Goal: Task Accomplishment & Management: Complete application form

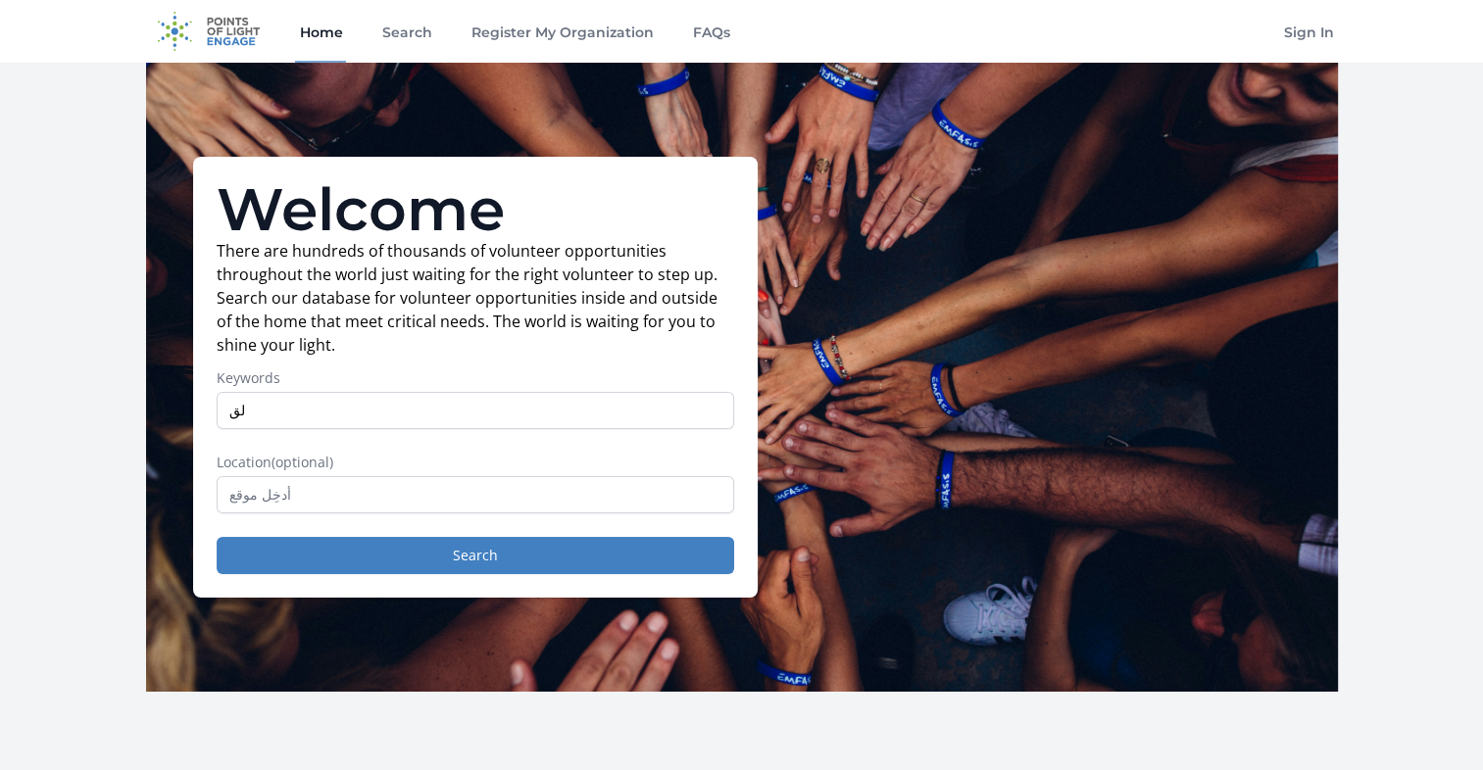
type input "ل"
type input "graphic"
click at [441, 549] on button "Search" at bounding box center [476, 555] width 518 height 37
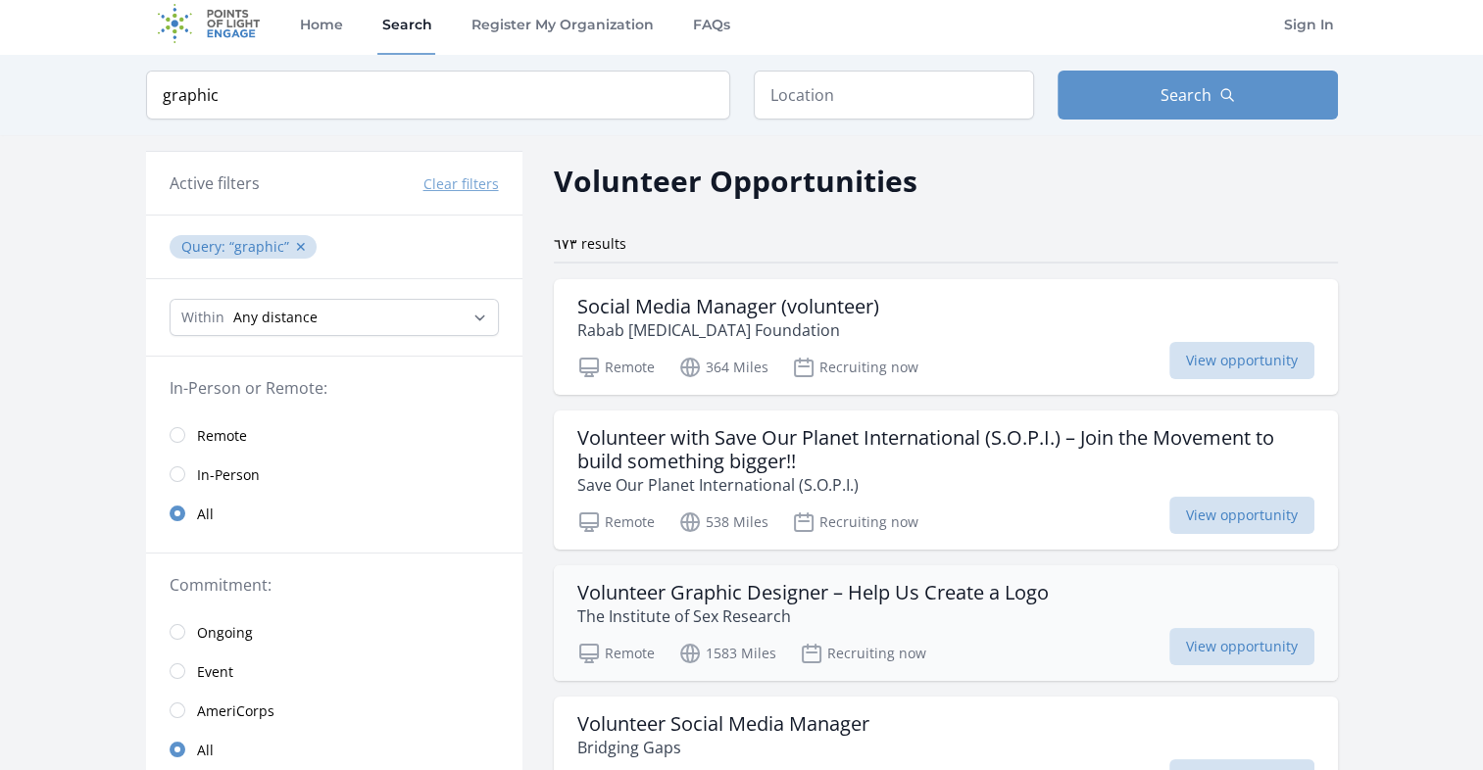
scroll to position [47, 0]
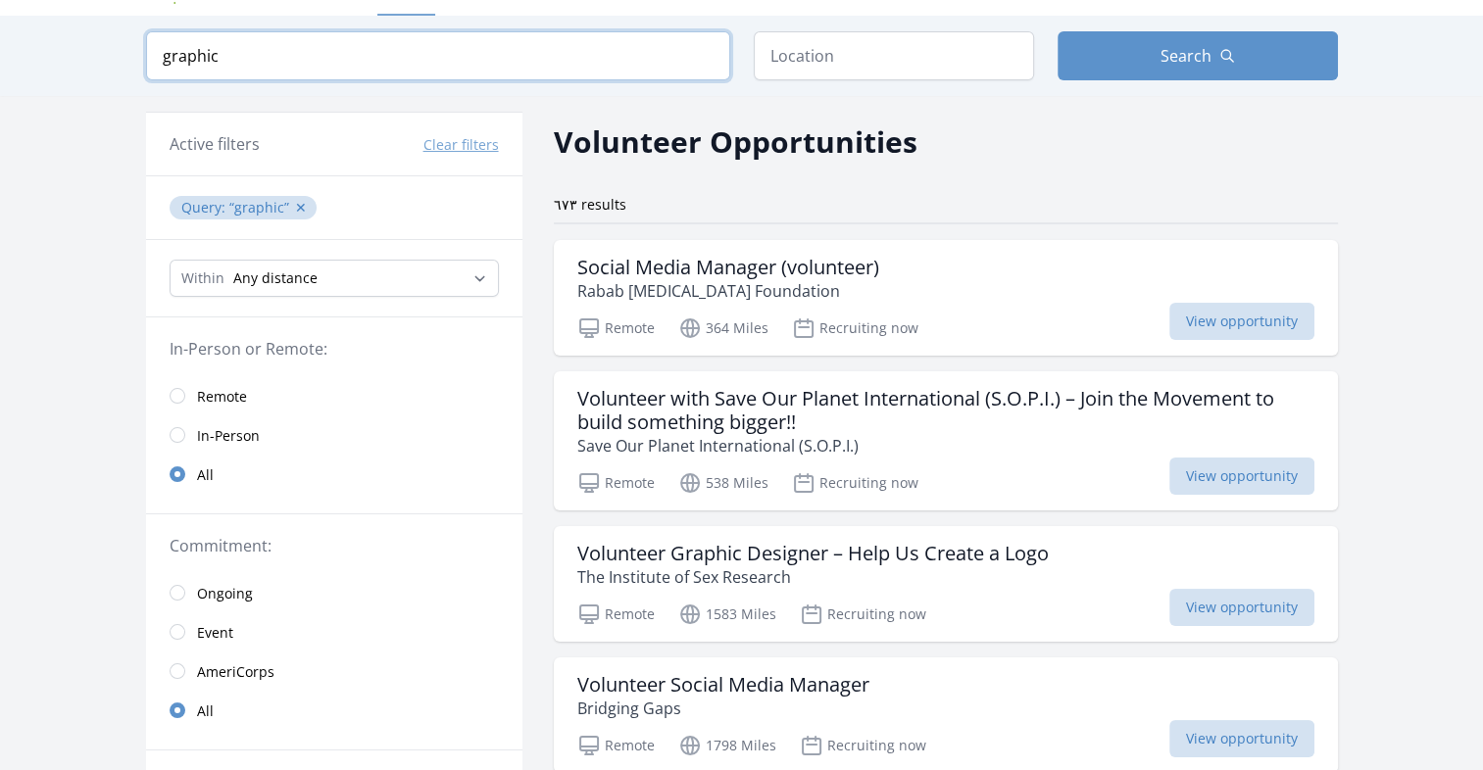
click at [408, 49] on input "graphic" at bounding box center [438, 55] width 584 height 49
click button "submit" at bounding box center [0, 0] width 0 height 0
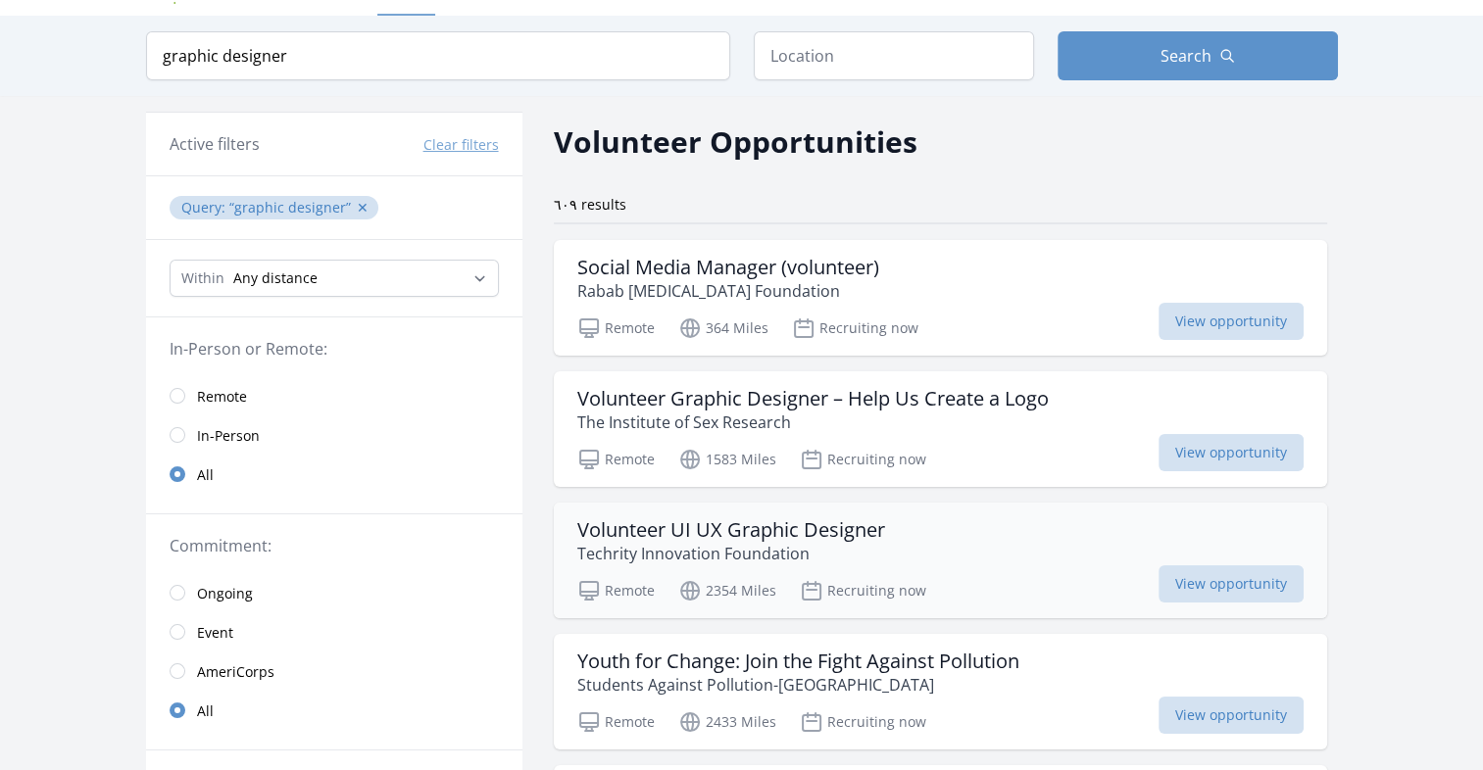
click at [927, 550] on div "Volunteer UI UX Graphic Designer Techrity Innovation Foundation" at bounding box center [940, 542] width 726 height 47
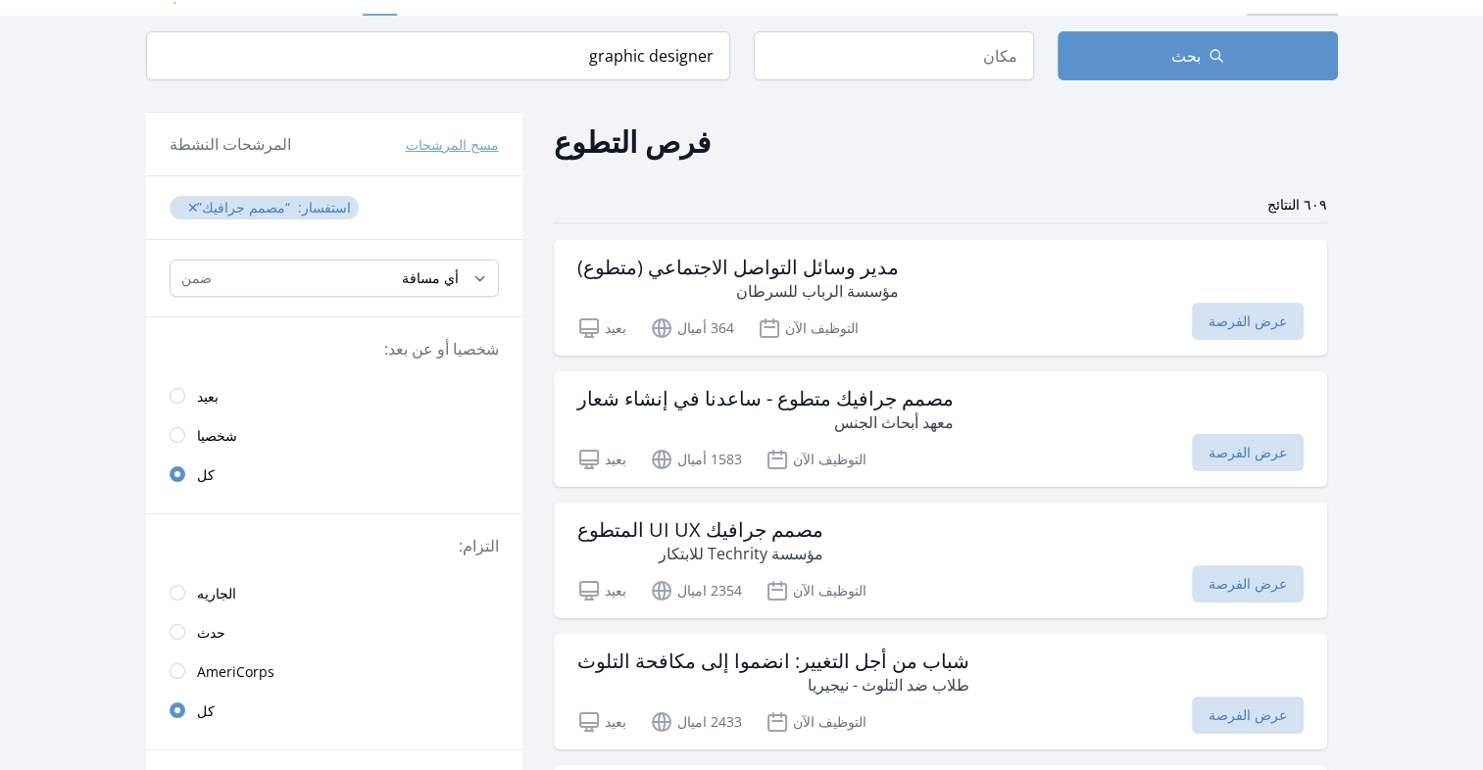
type input "graphic desig"
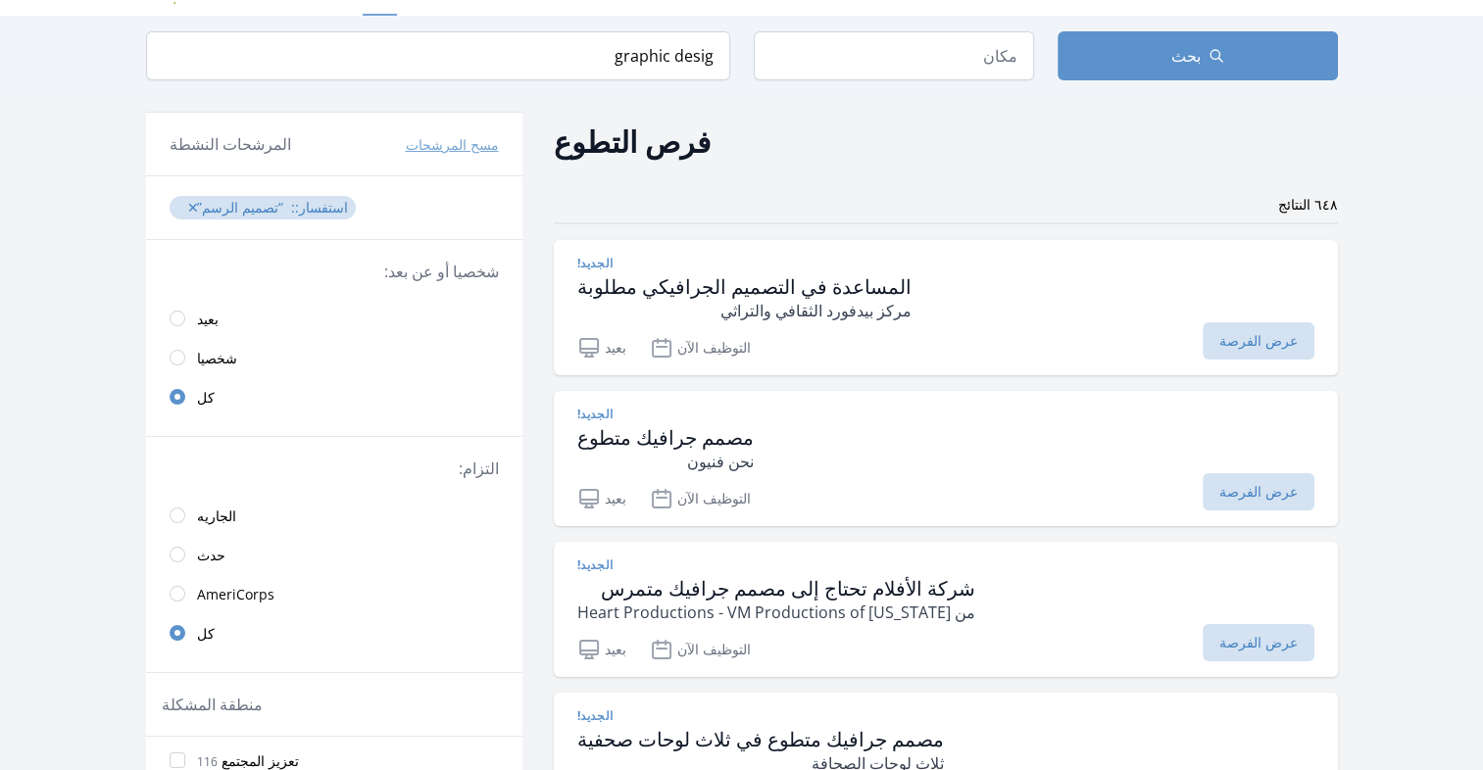
drag, startPoint x: 1307, startPoint y: 3, endPoint x: 710, endPoint y: 175, distance: 621.4
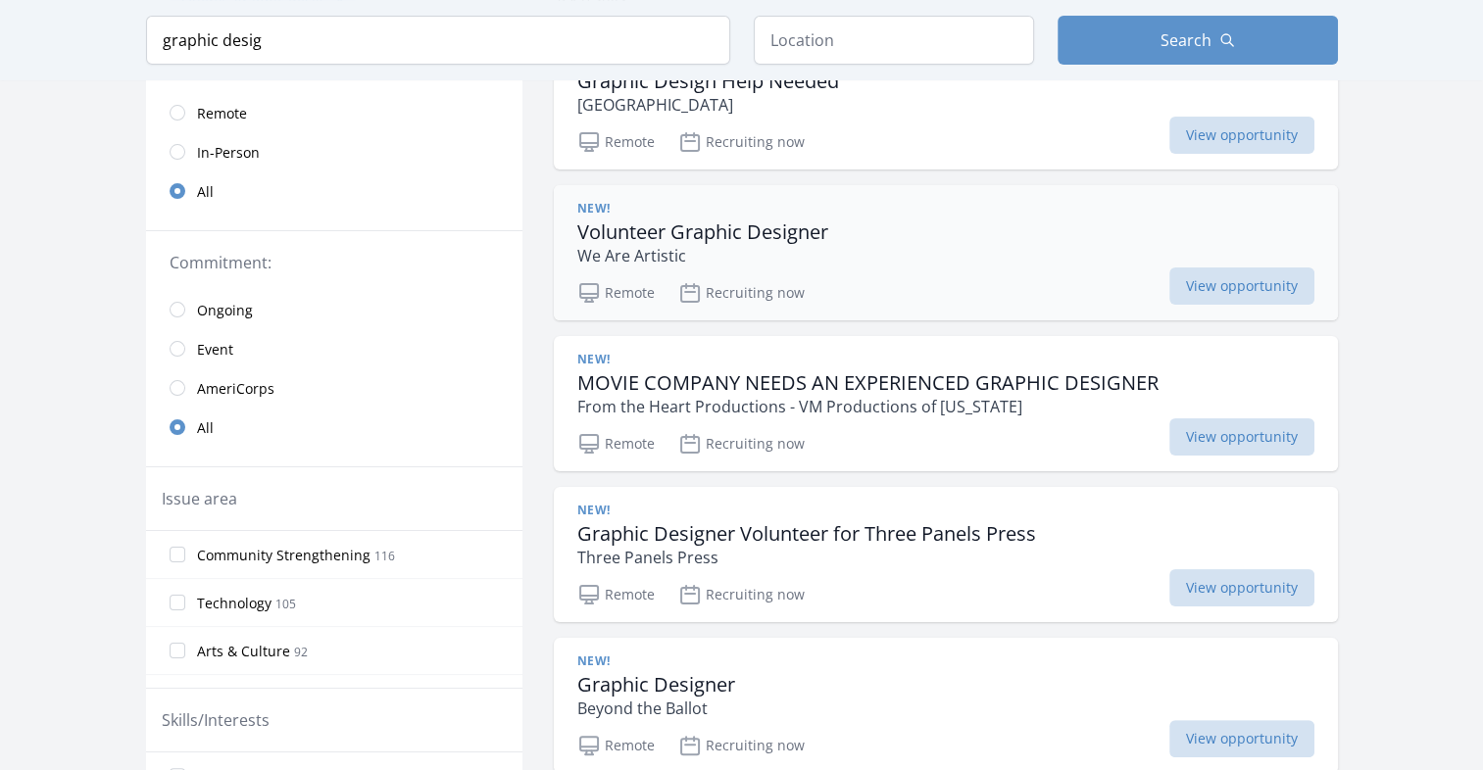
scroll to position [254, 0]
click at [809, 244] on p "We Are Artistic" at bounding box center [702, 255] width 251 height 24
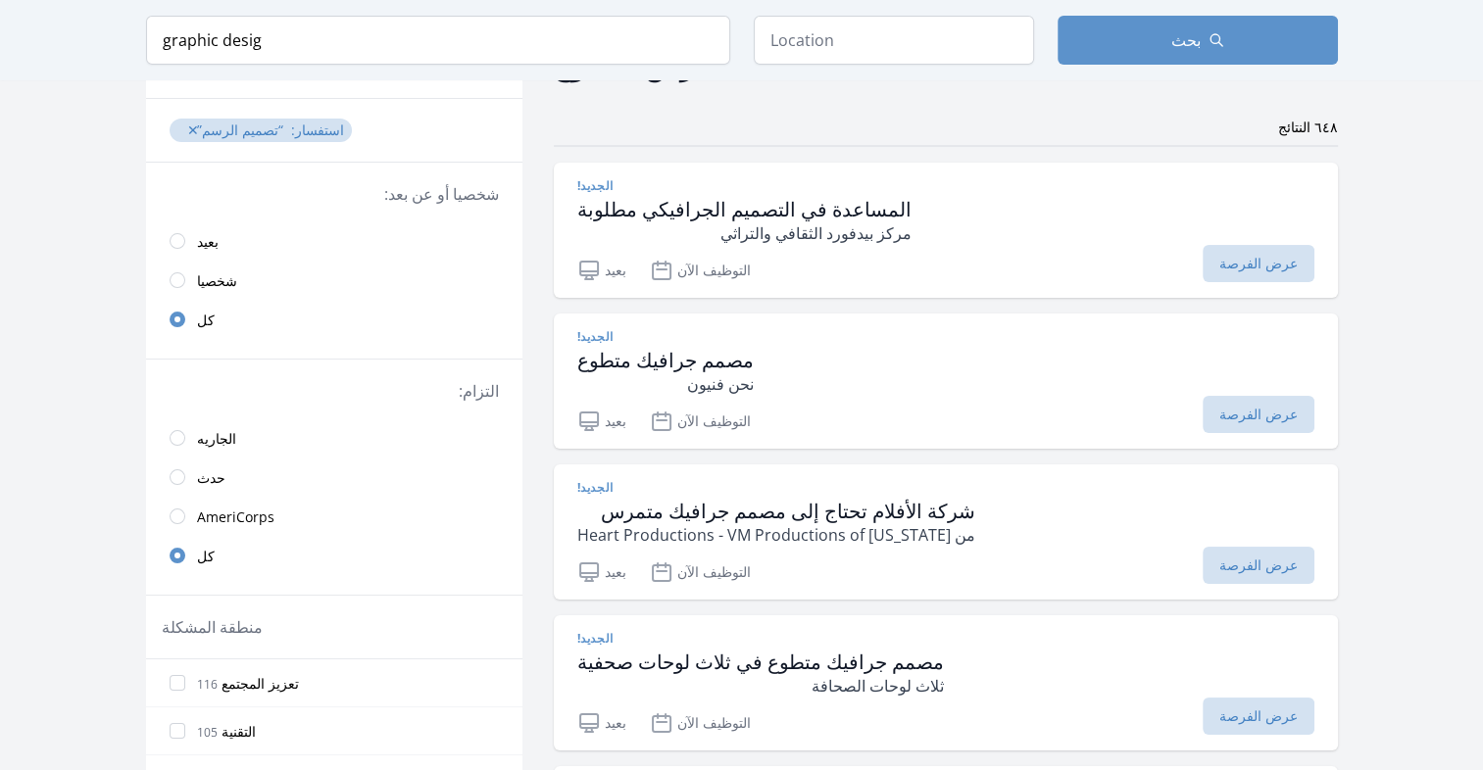
scroll to position [124, 0]
click at [925, 225] on div "الجديد! المساعدة في التصميم الجرافيكي مطلوبة مركز بيدفورد الثقافي والتراثي" at bounding box center [945, 212] width 737 height 67
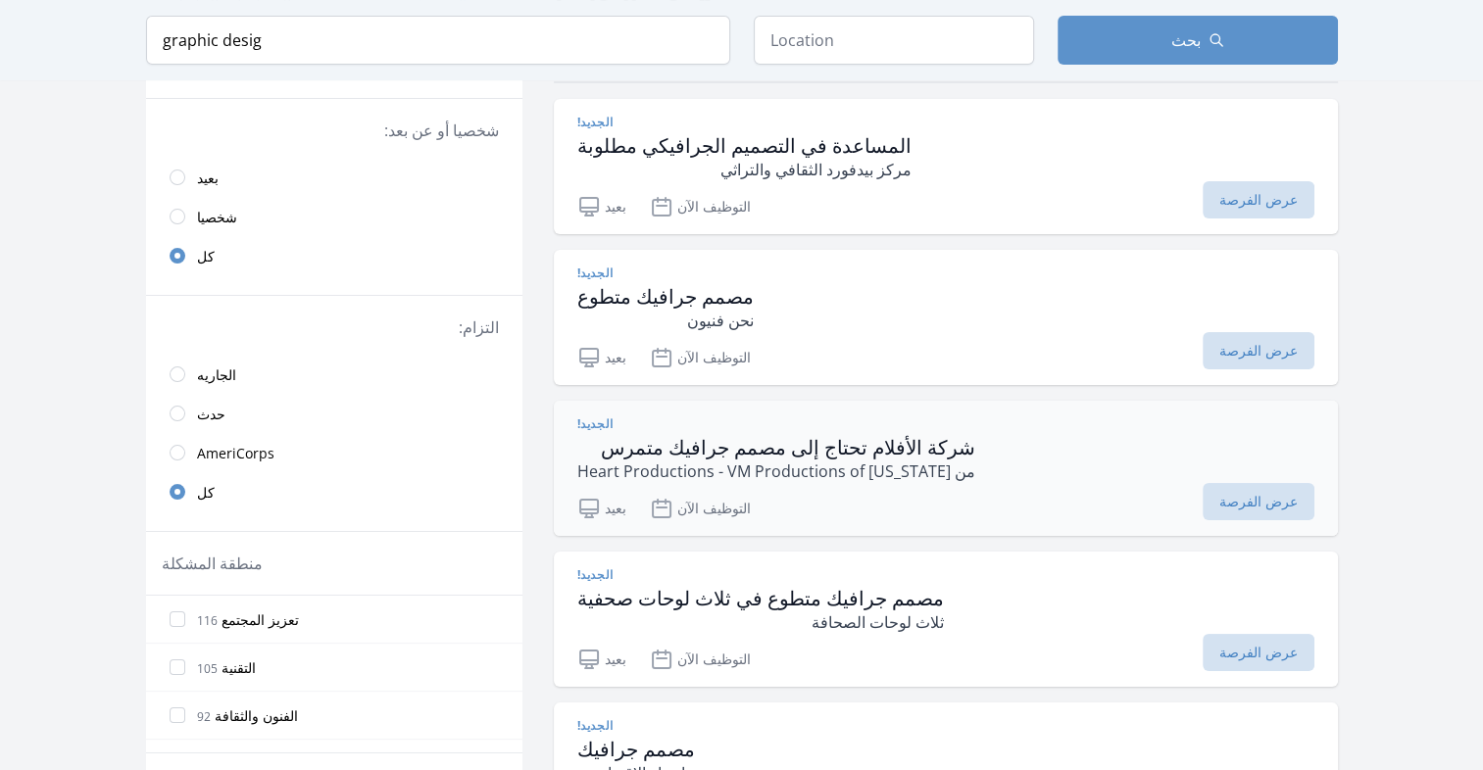
scroll to position [190, 0]
click at [817, 459] on p "من Heart Productions - VM Productions of California" at bounding box center [776, 470] width 398 height 24
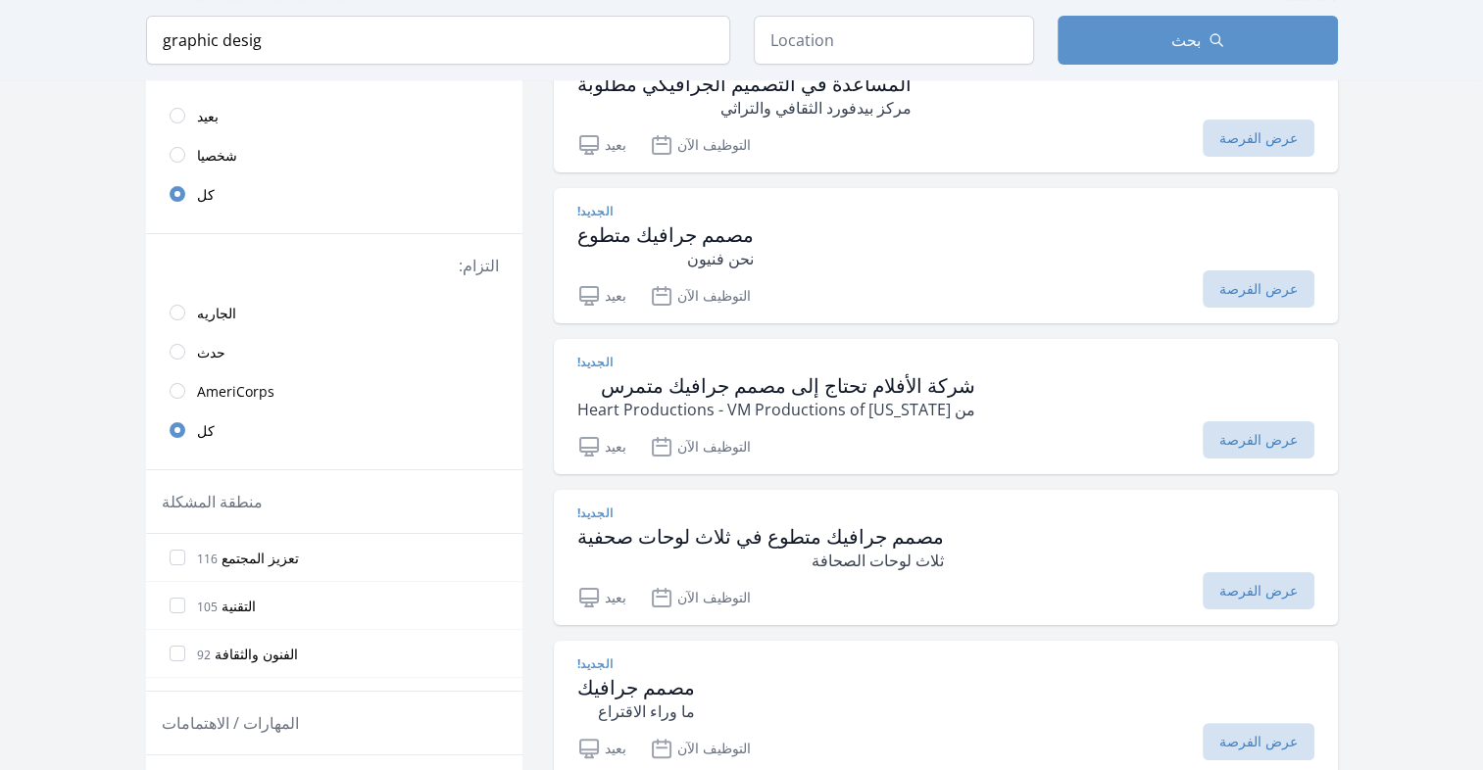
scroll to position [251, 0]
click at [1040, 530] on div "الجديد! مصمم جرافيك متطوع في ثلاث لوحات صحفية ثلاث لوحات الصحافة" at bounding box center [945, 538] width 737 height 67
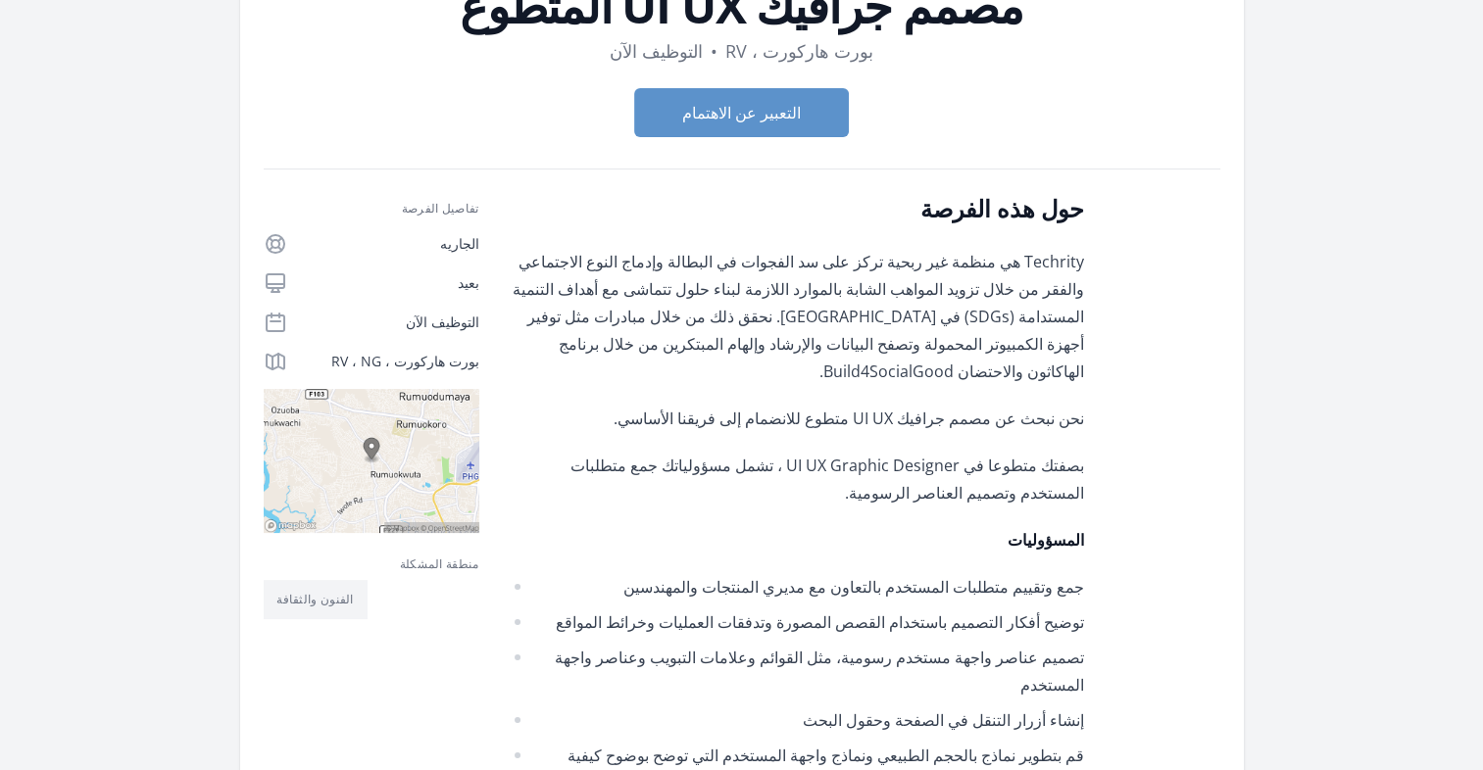
scroll to position [165, 0]
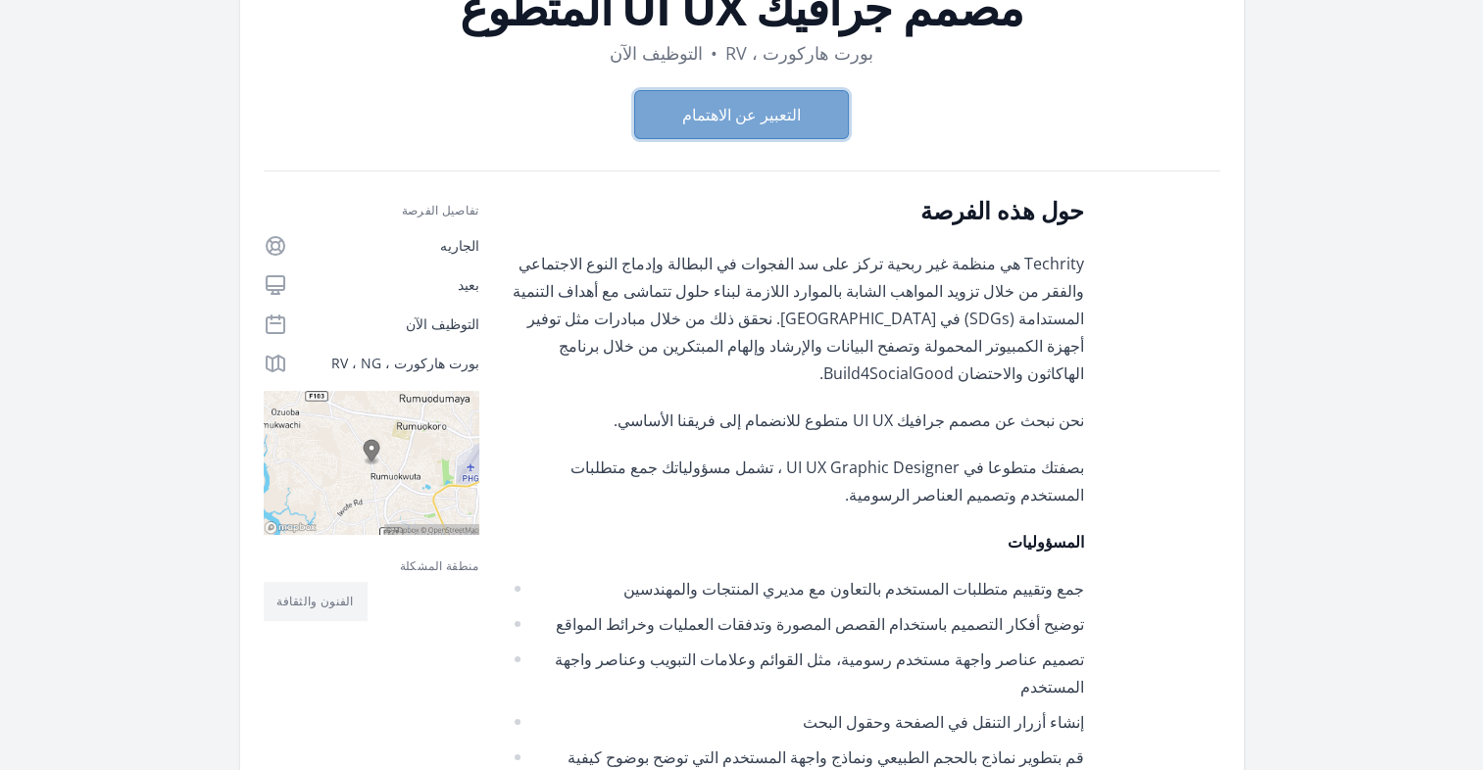
click at [786, 106] on button "التعبير عن الاهتمام" at bounding box center [741, 114] width 215 height 49
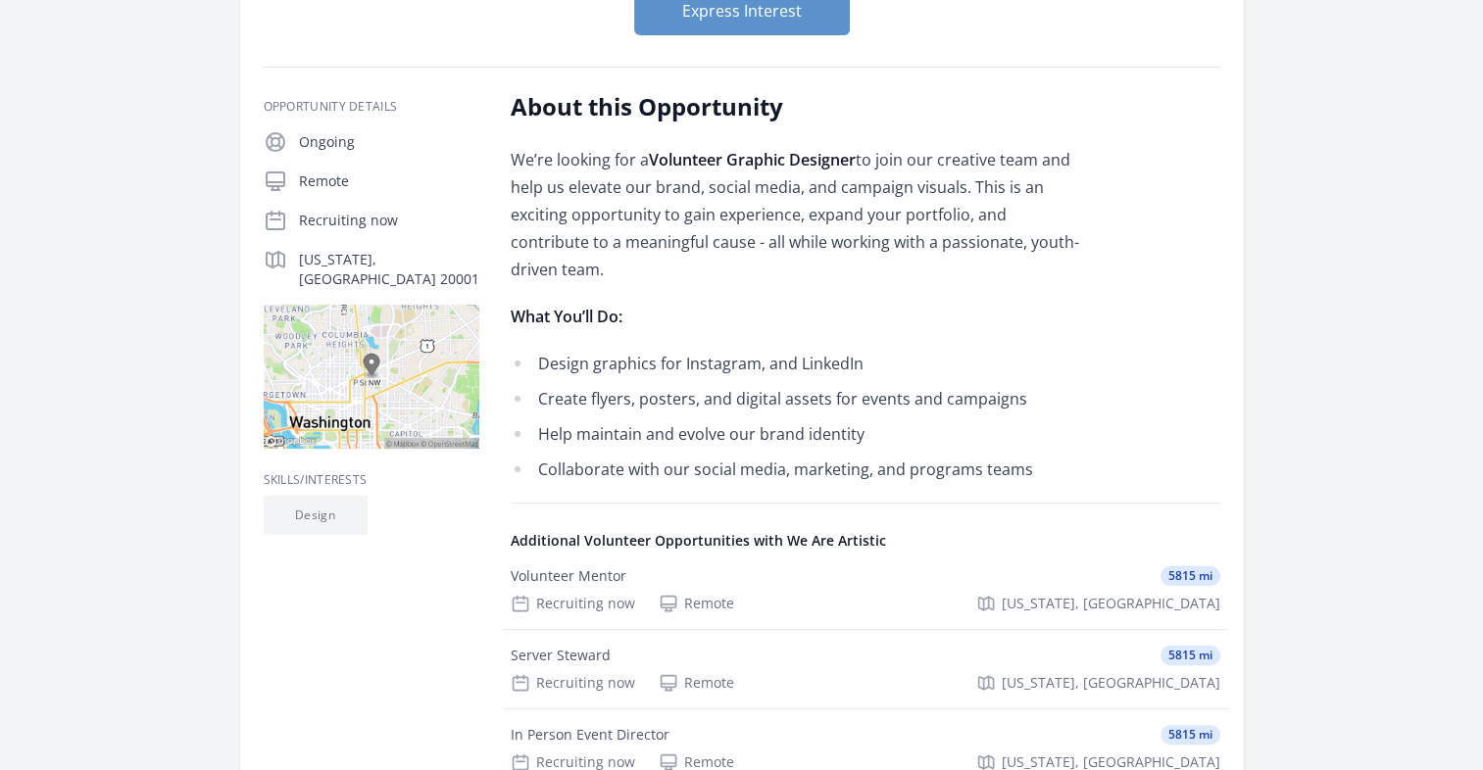
scroll to position [235, 0]
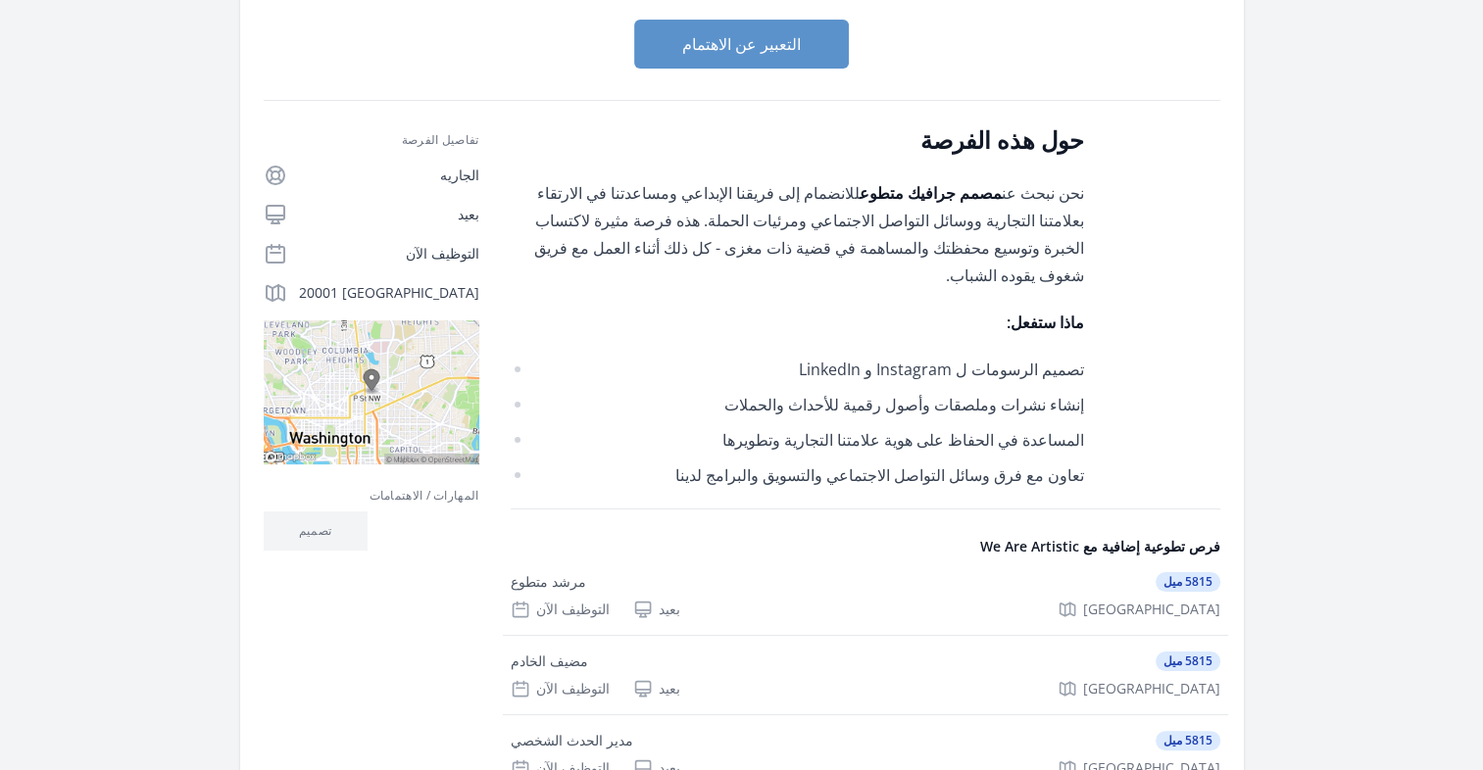
click at [928, 356] on li "تصميم الرسومات ل Instagram و LinkedIn" at bounding box center [797, 369] width 573 height 27
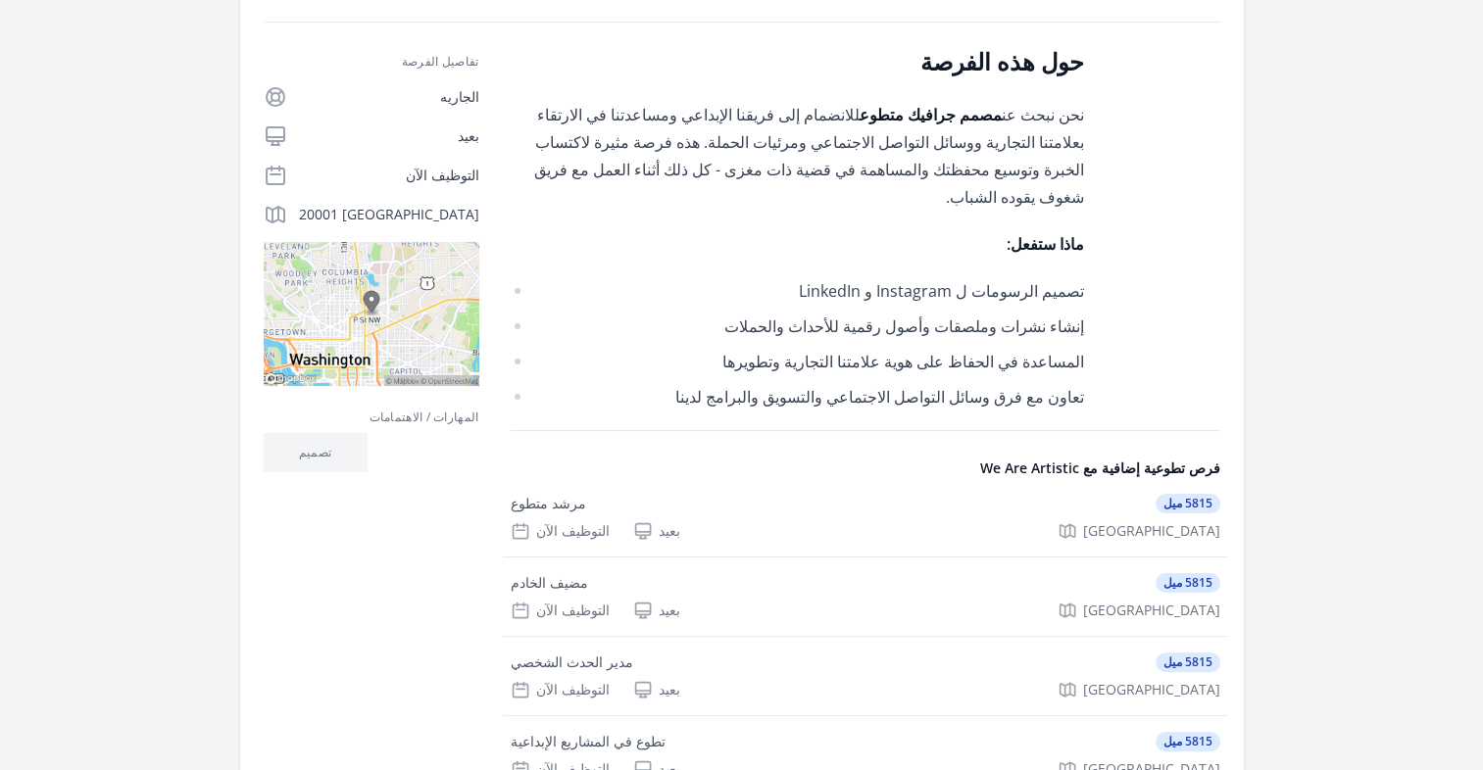
scroll to position [0, 0]
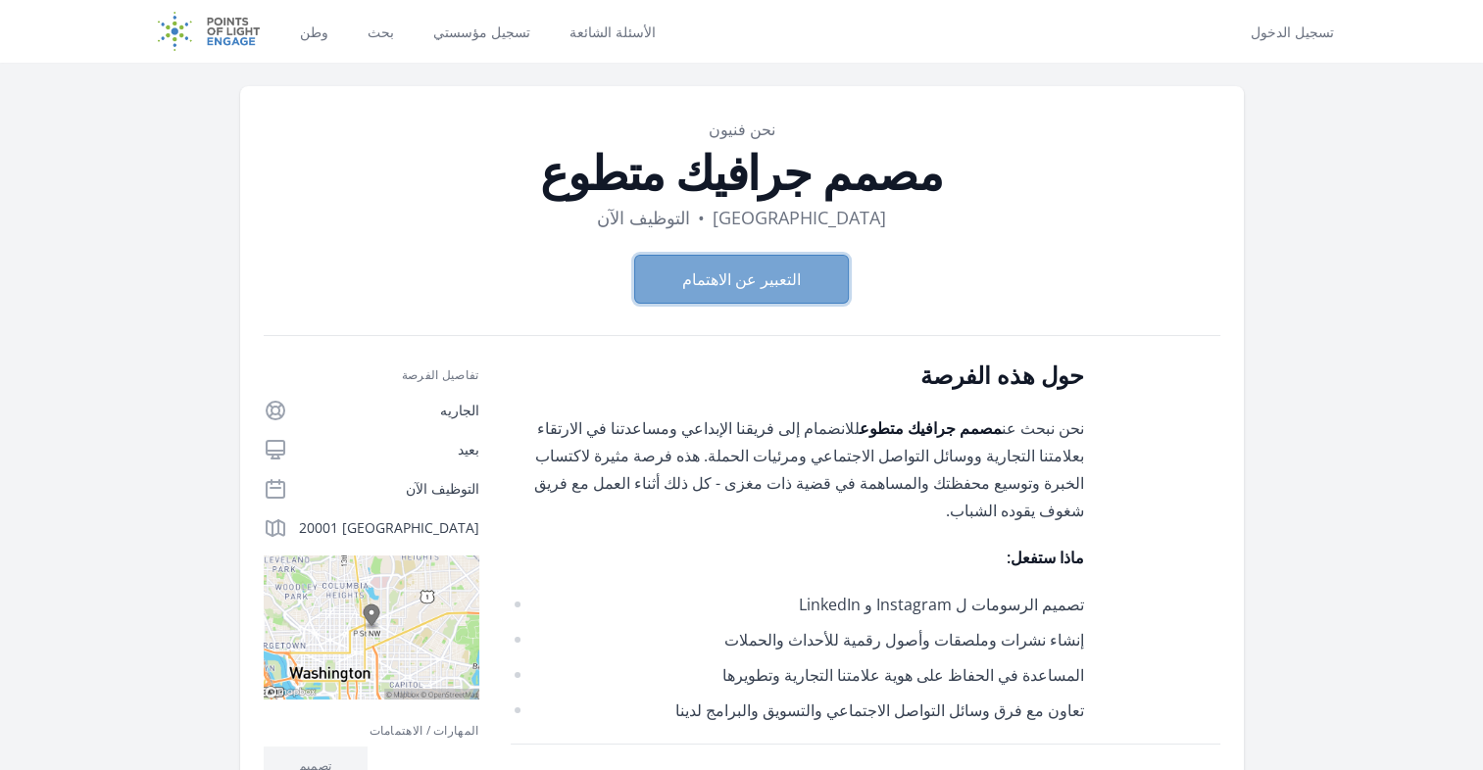
click at [758, 288] on button "التعبير عن الاهتمام" at bounding box center [741, 279] width 215 height 49
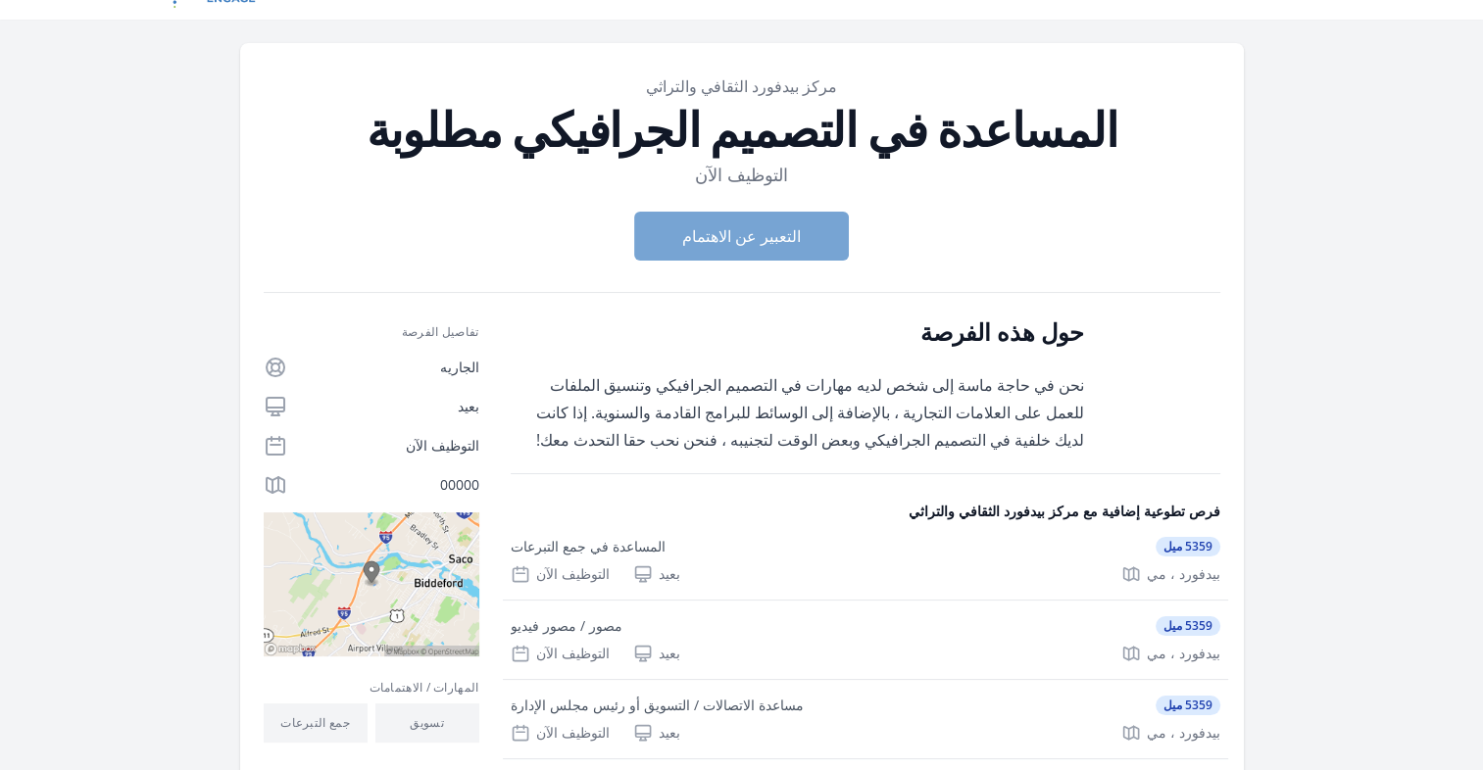
scroll to position [43, 0]
click at [761, 233] on button "التعبير عن الاهتمام" at bounding box center [741, 236] width 215 height 49
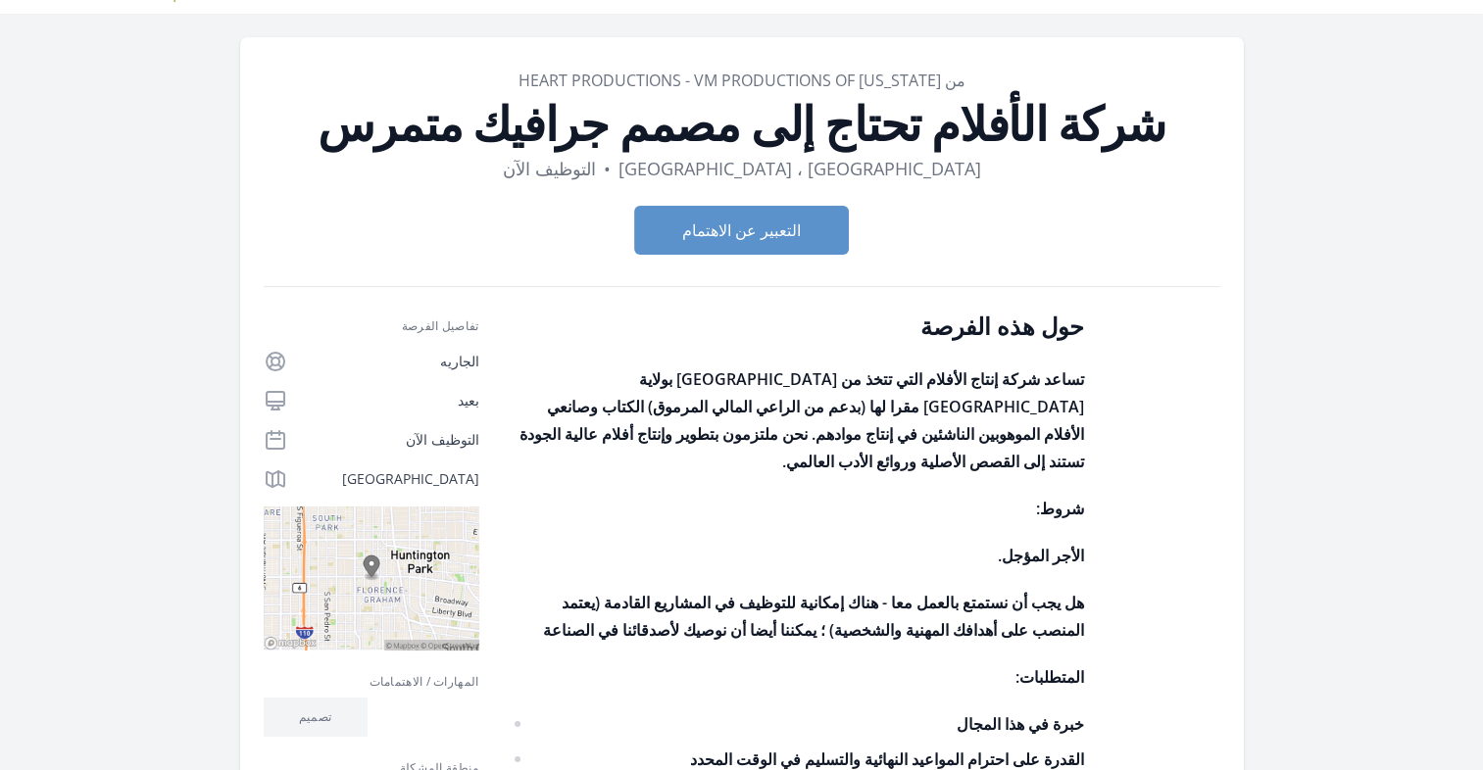
scroll to position [47, 0]
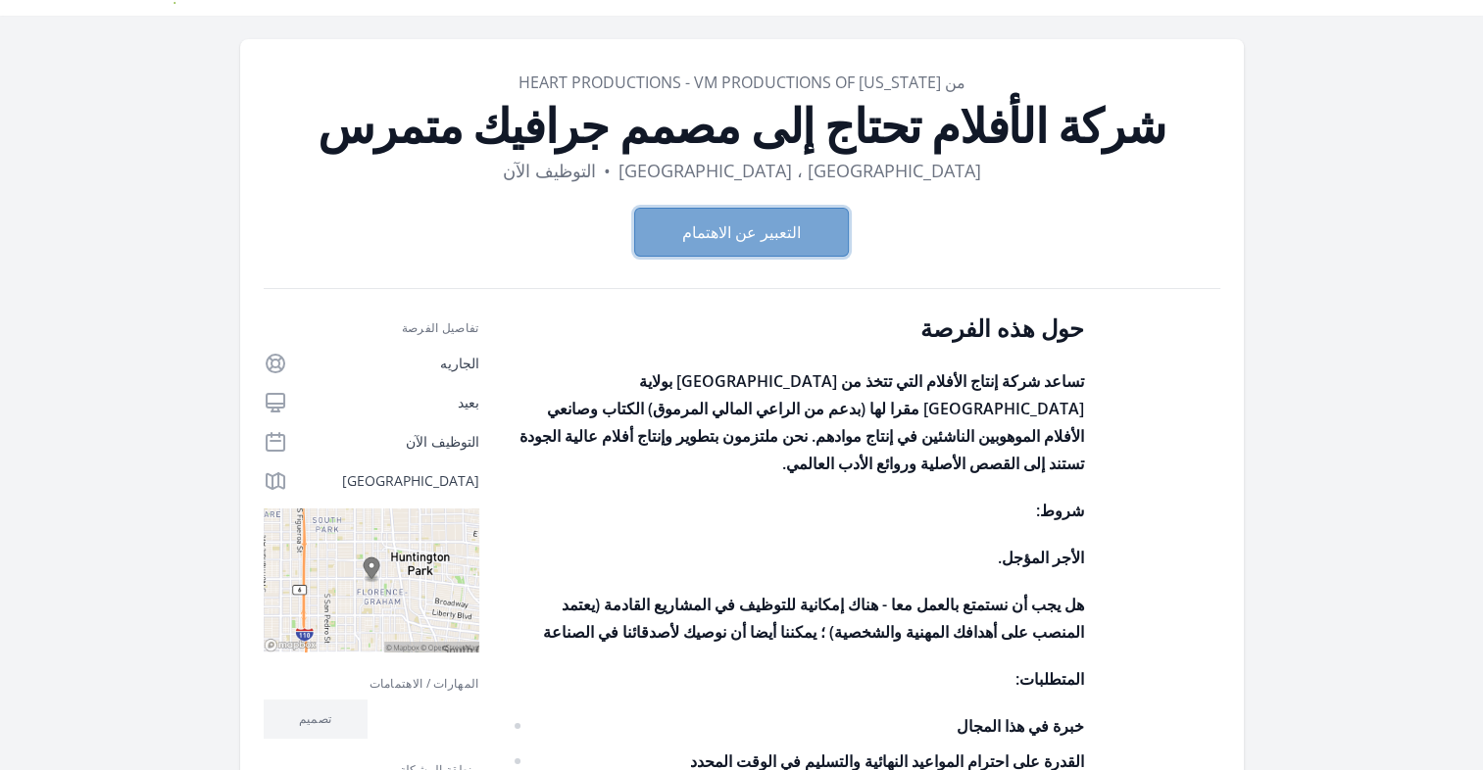
click at [765, 244] on button "التعبير عن الاهتمام" at bounding box center [741, 232] width 215 height 49
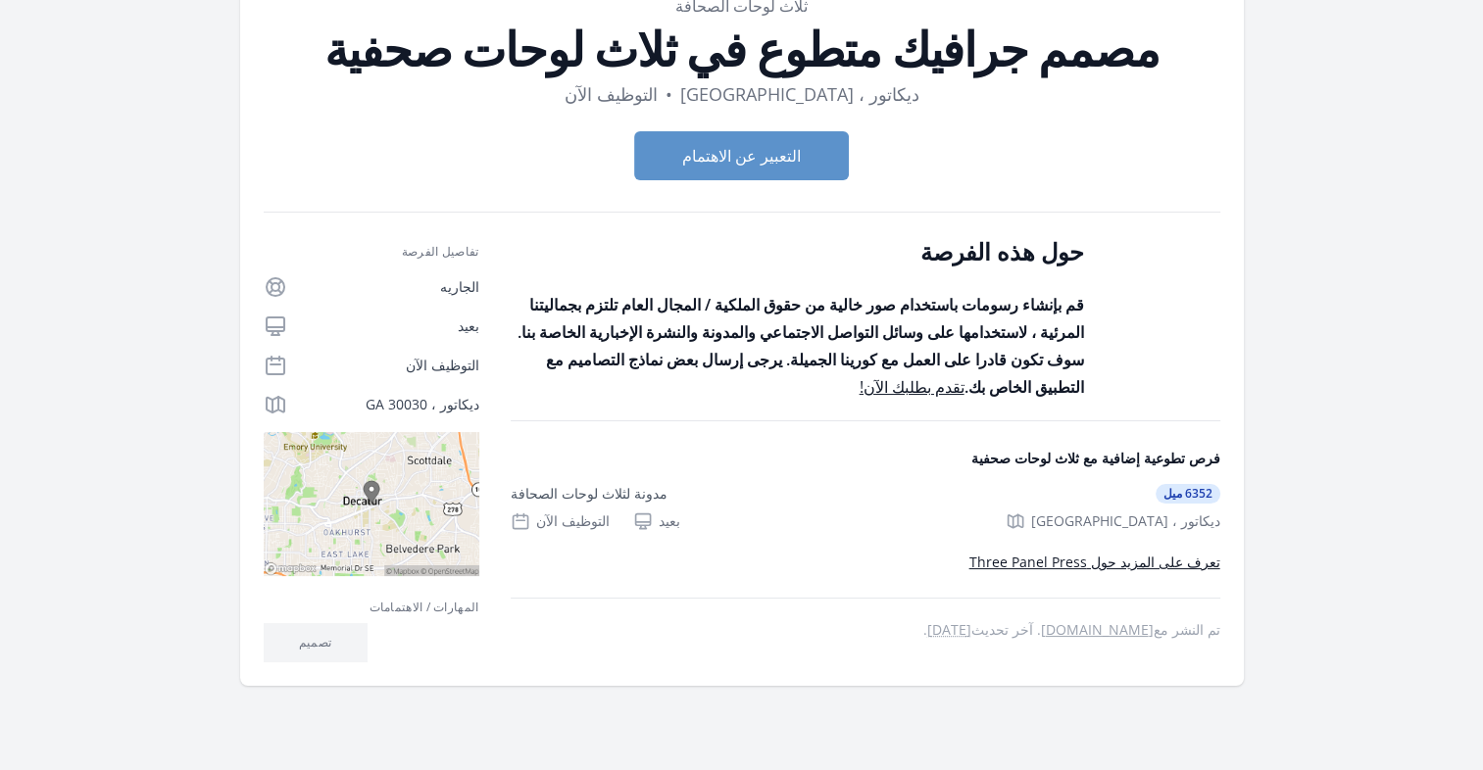
scroll to position [122, 0]
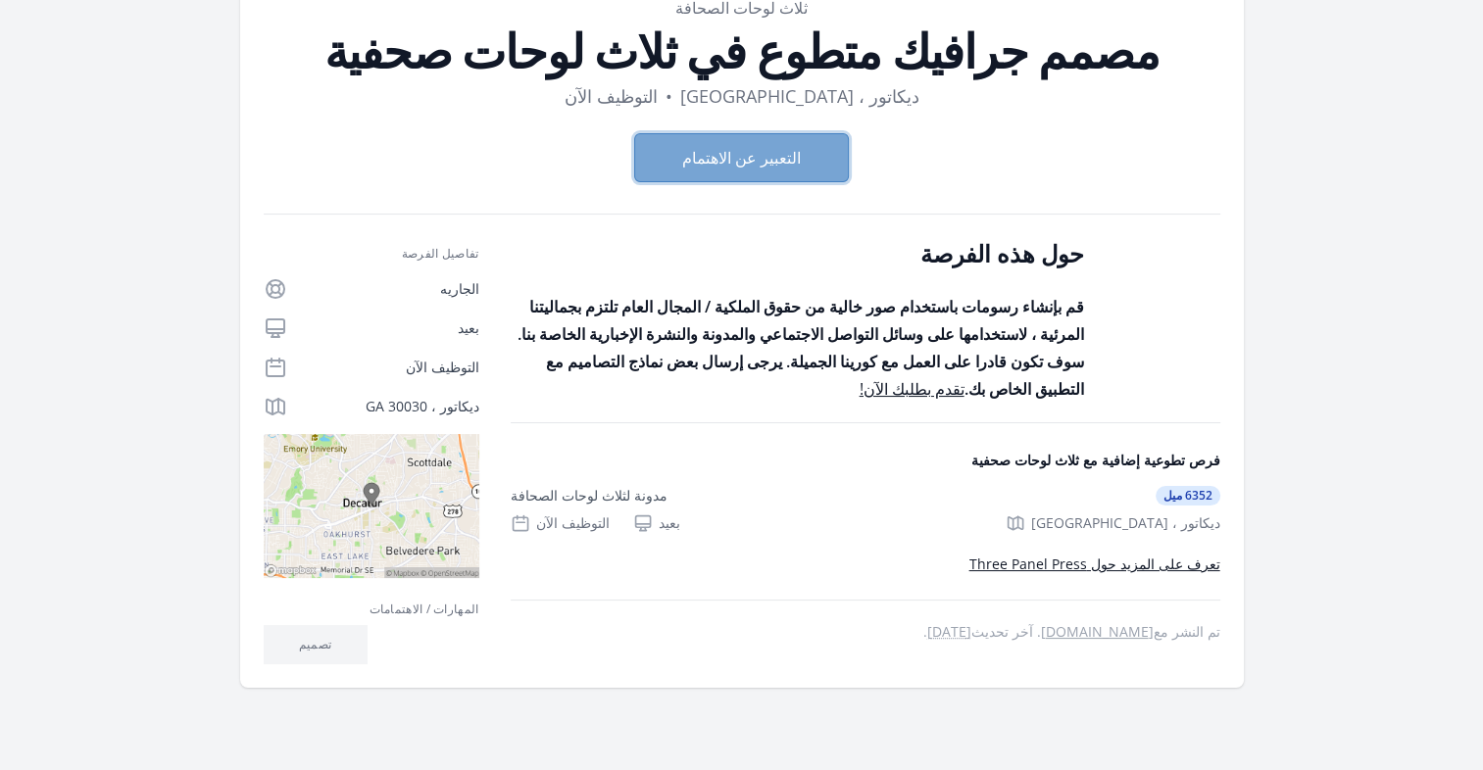
click at [725, 151] on button "التعبير عن الاهتمام" at bounding box center [741, 157] width 215 height 49
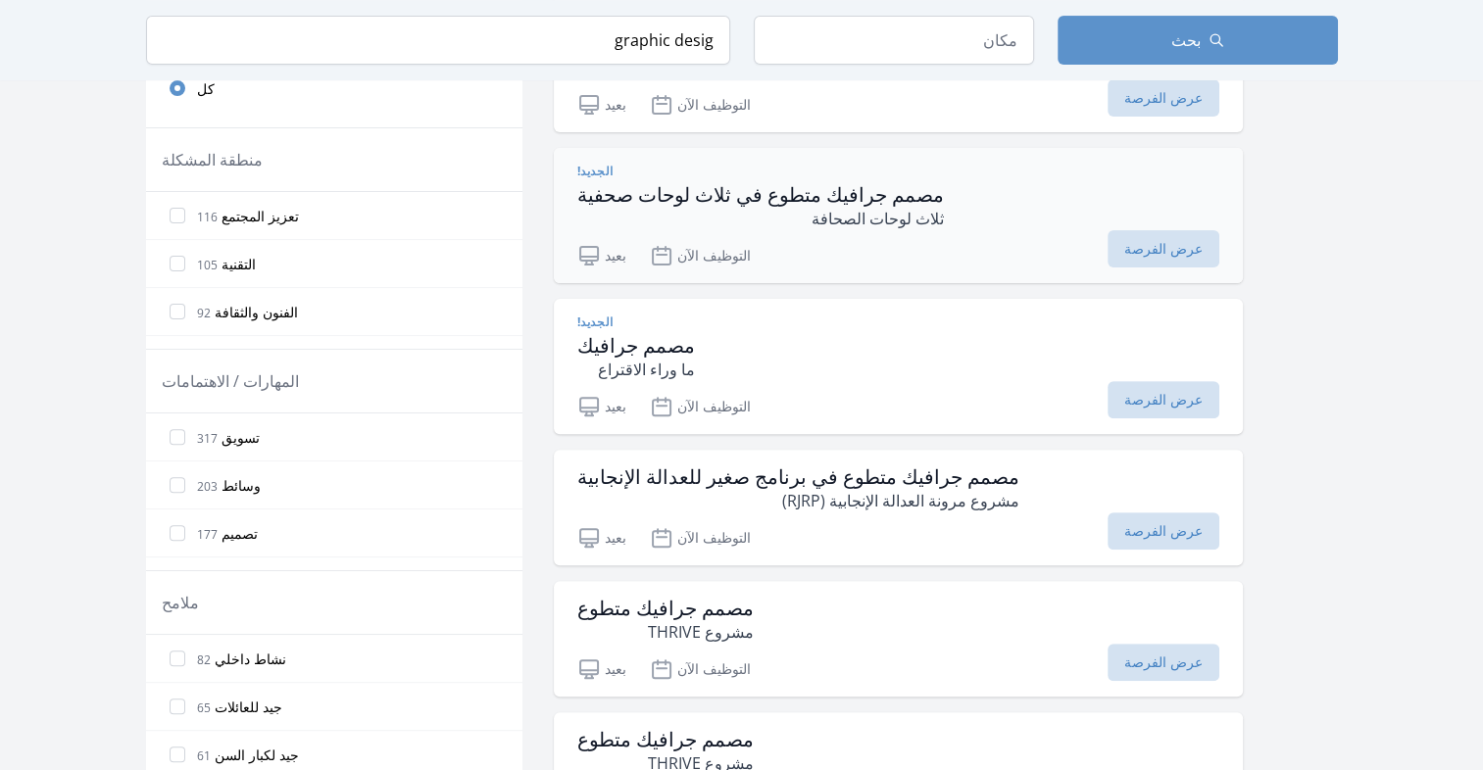
scroll to position [596, 0]
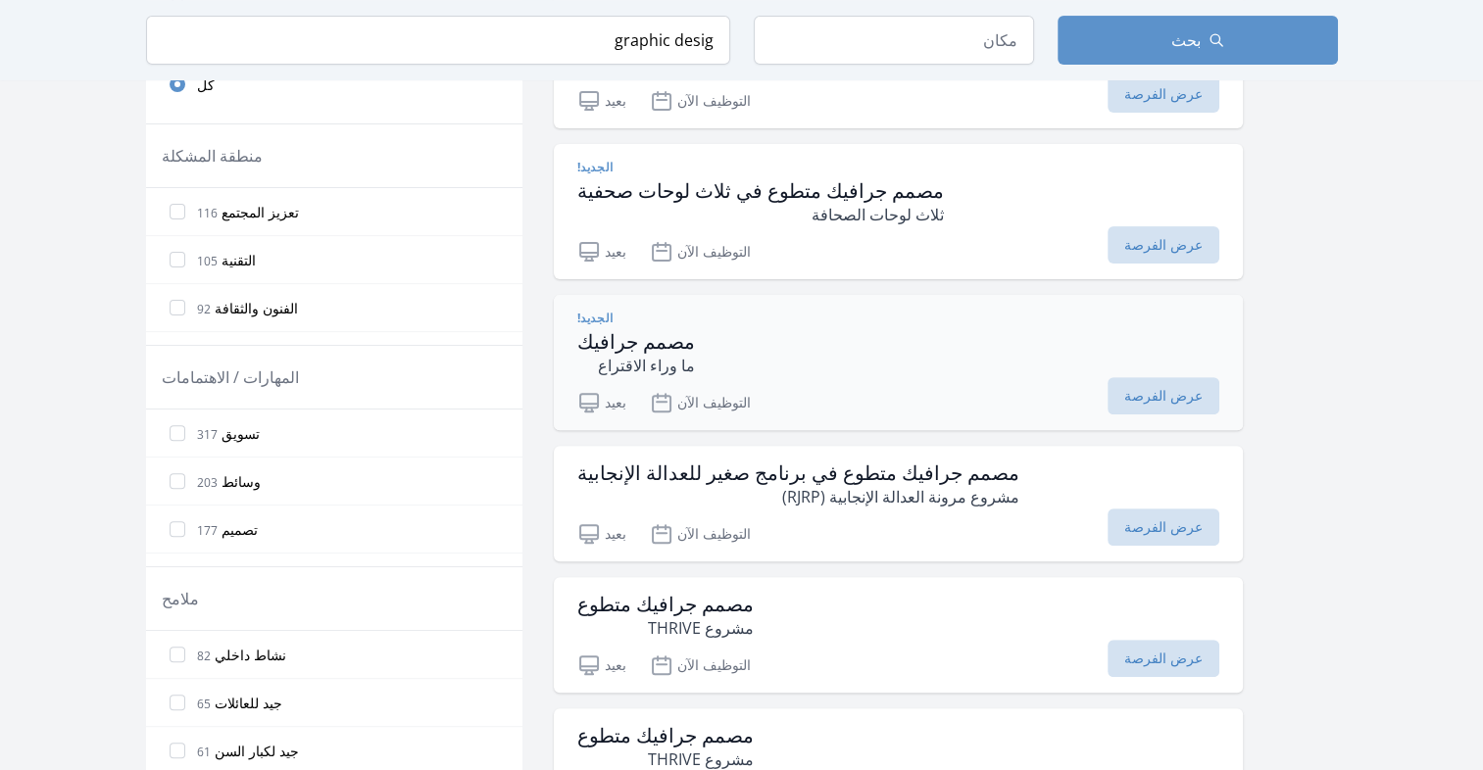
click at [839, 350] on div "الجديد! مصمم جرافيك ما وراء الاقتراع" at bounding box center [898, 344] width 642 height 67
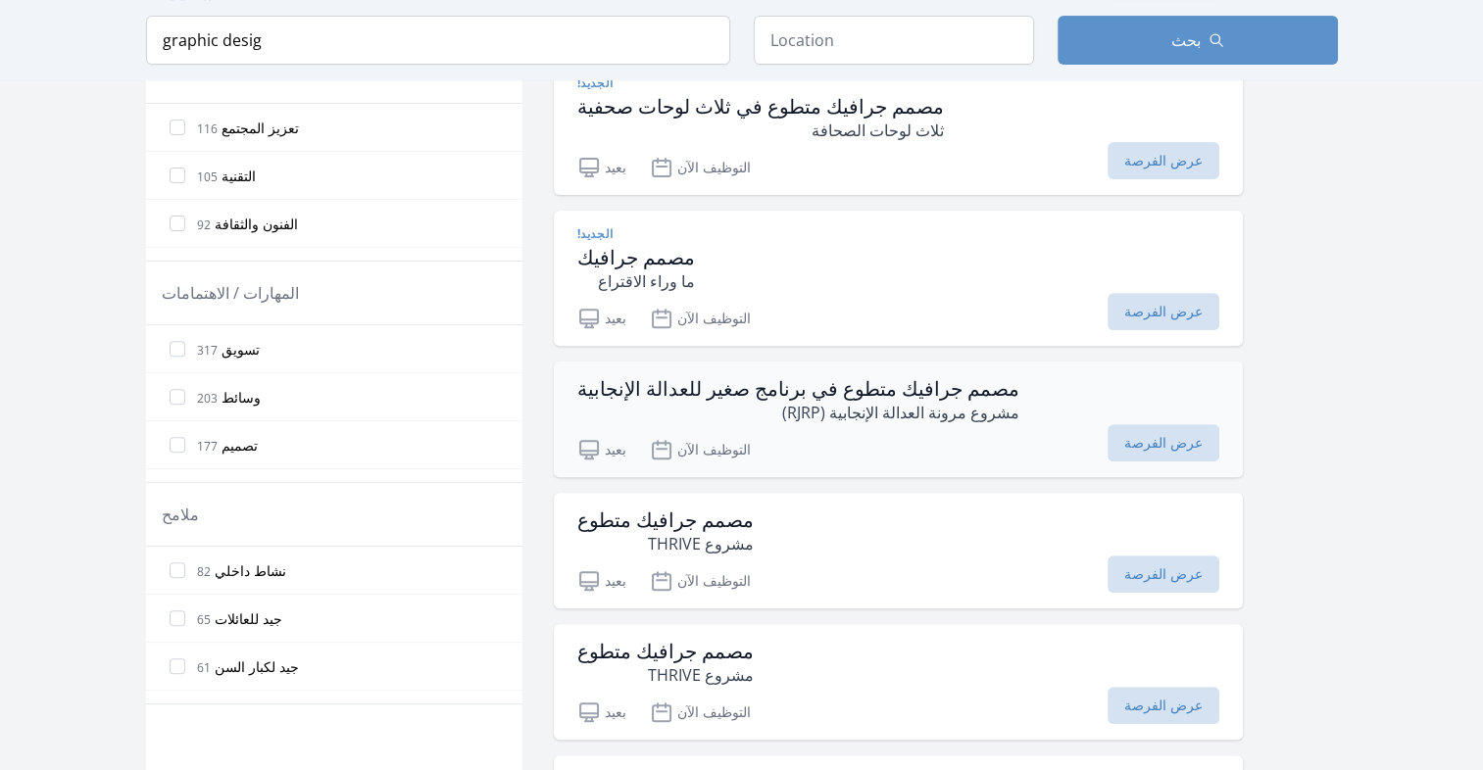
scroll to position [776, 0]
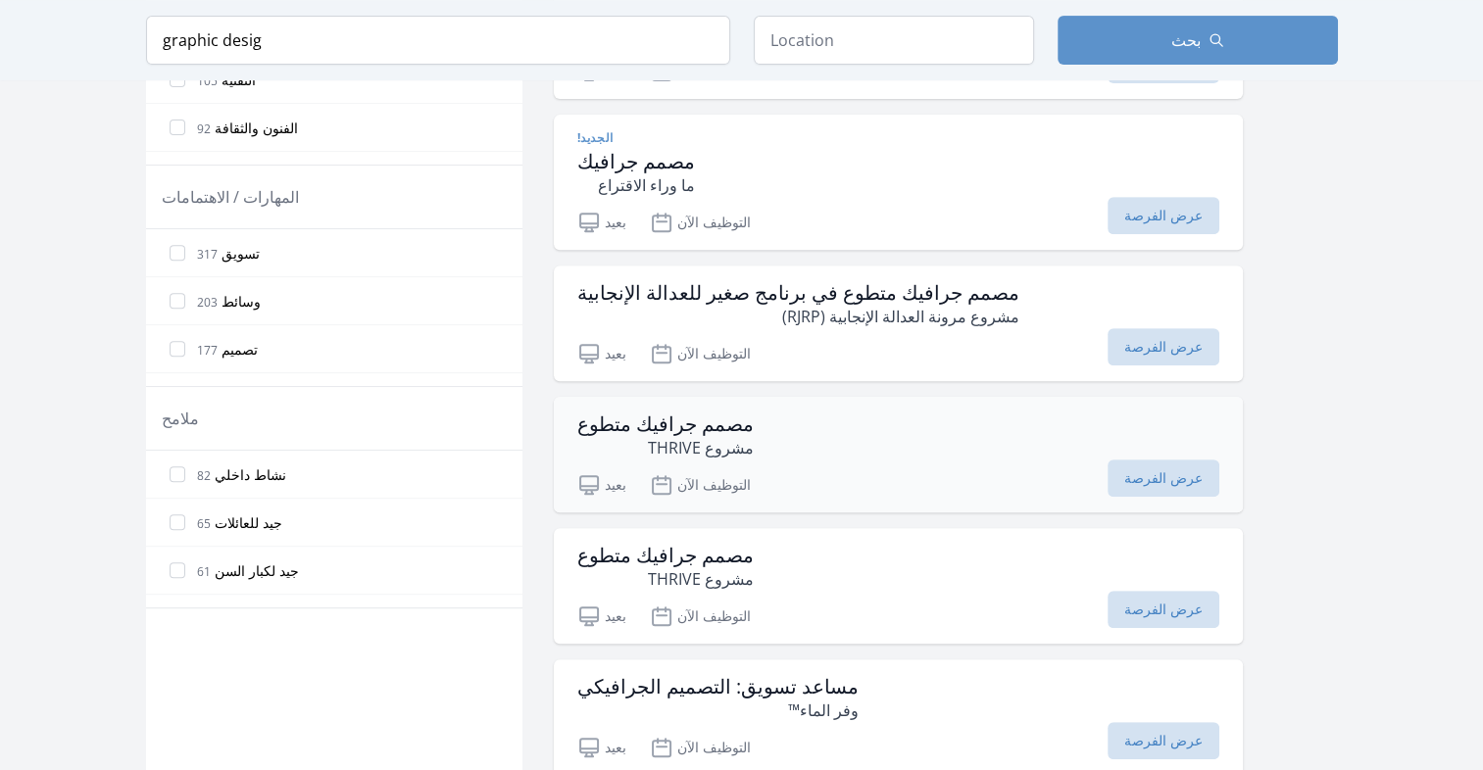
click at [761, 426] on div "مصمم جرافيك متطوع مشروع THRIVE" at bounding box center [898, 436] width 642 height 47
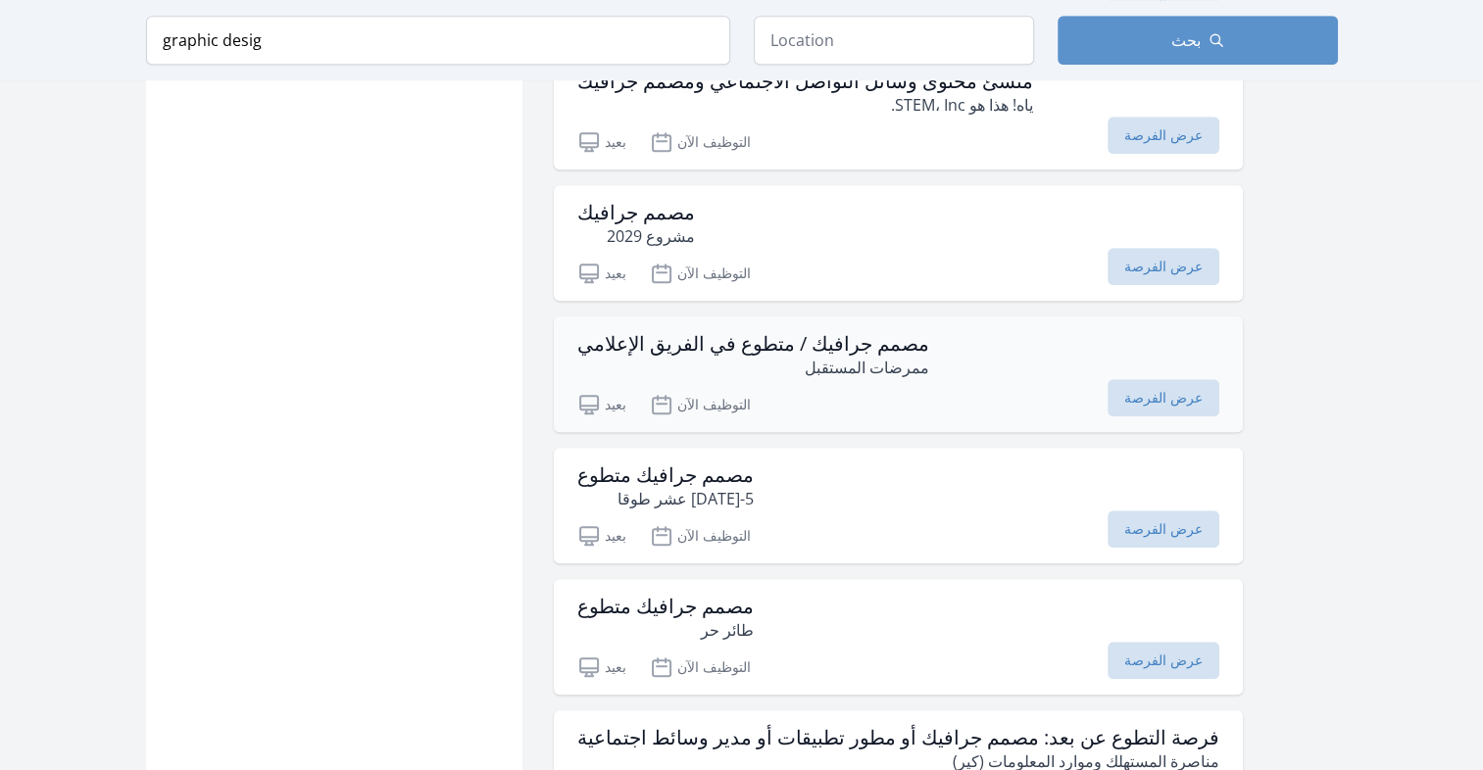
scroll to position [1514, 0]
click at [811, 485] on div "مصمم جرافيك متطوع 5-أحد عشر طوقا" at bounding box center [898, 487] width 642 height 47
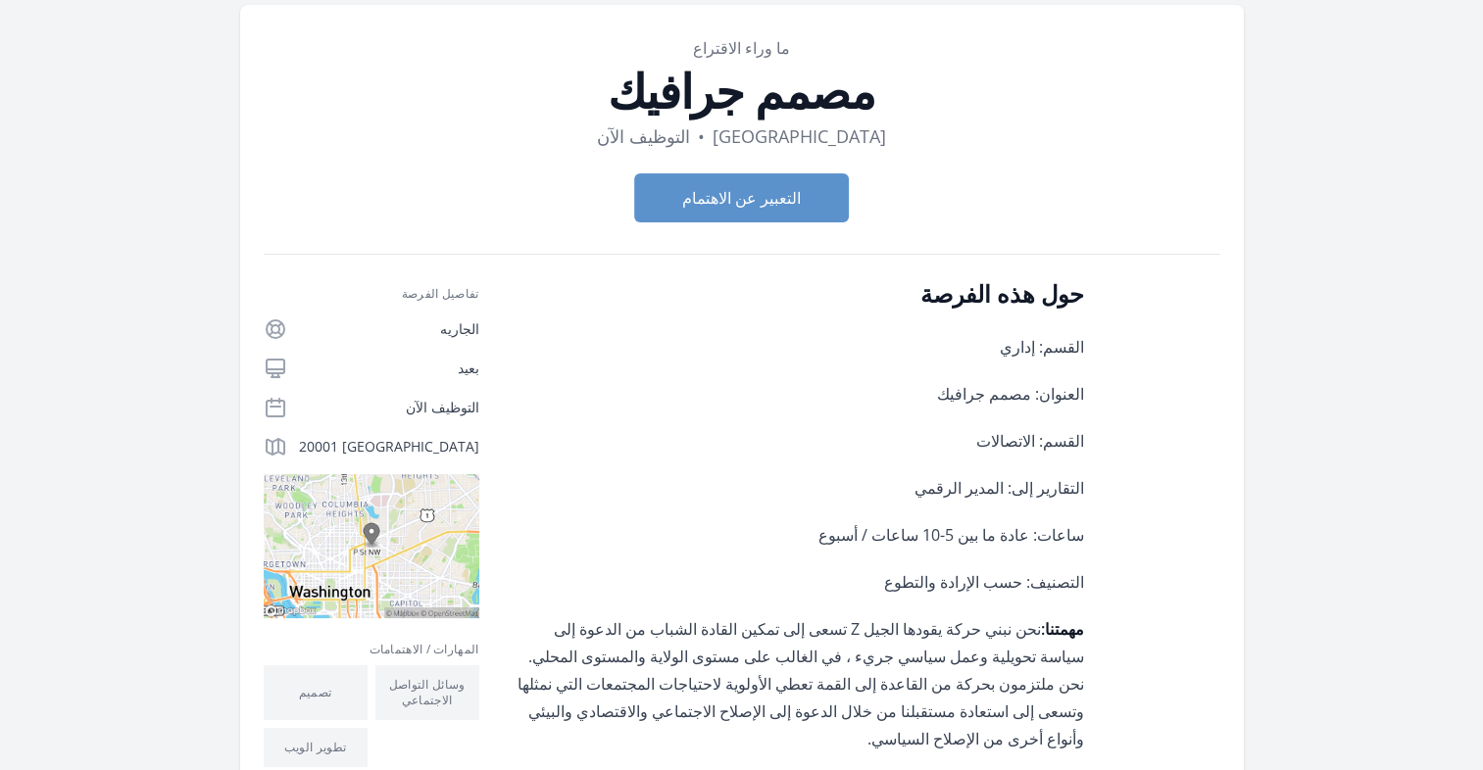
scroll to position [47, 0]
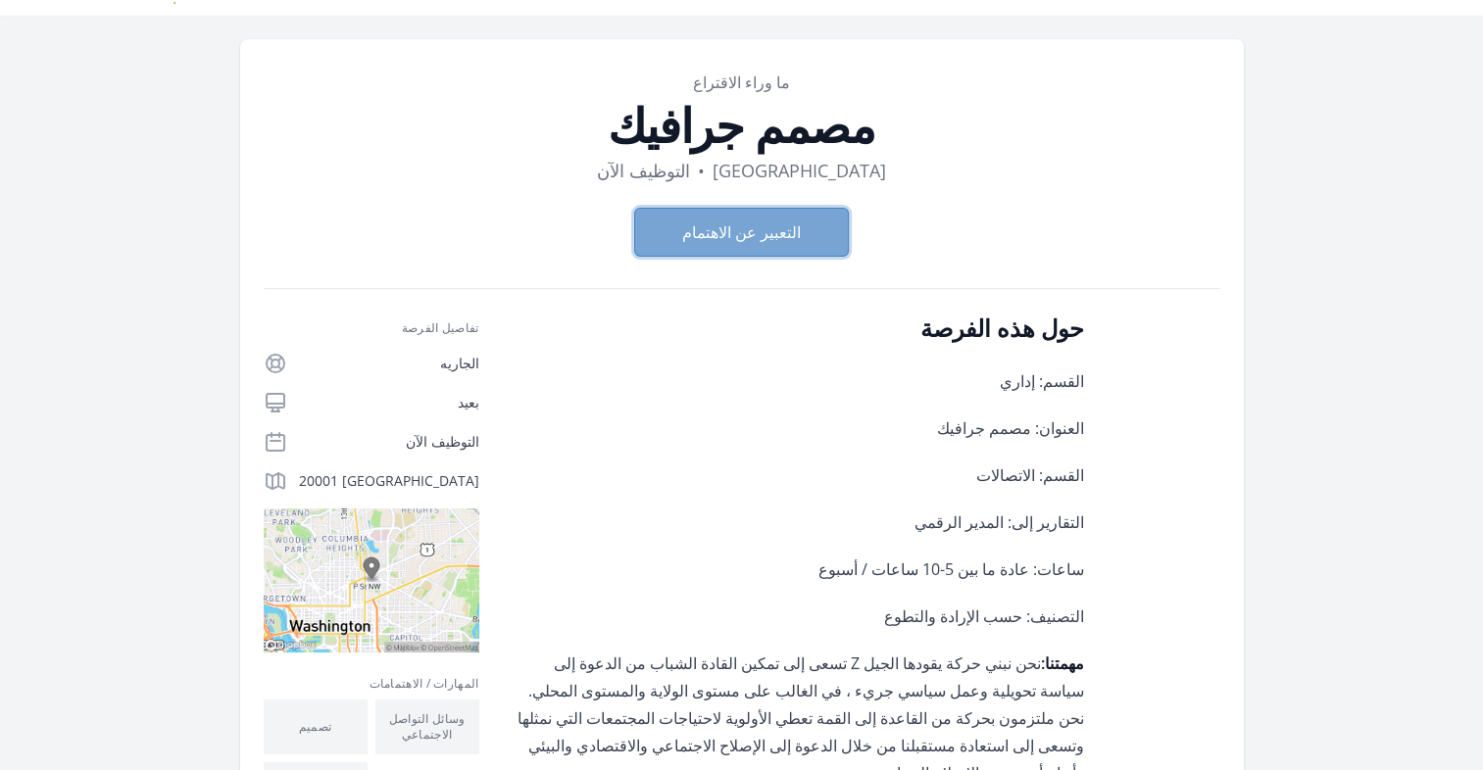
click at [777, 232] on button "التعبير عن الاهتمام" at bounding box center [741, 232] width 215 height 49
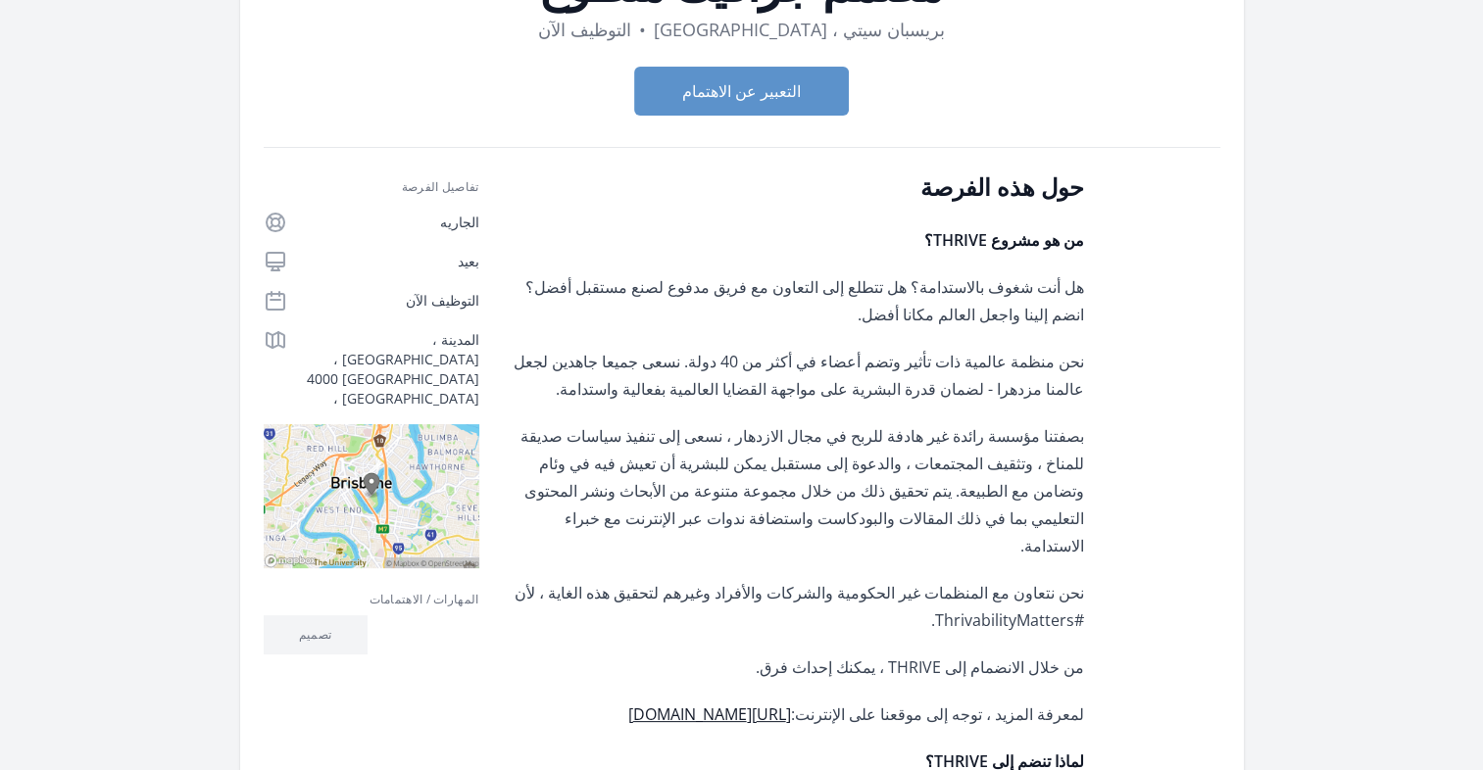
scroll to position [184, 0]
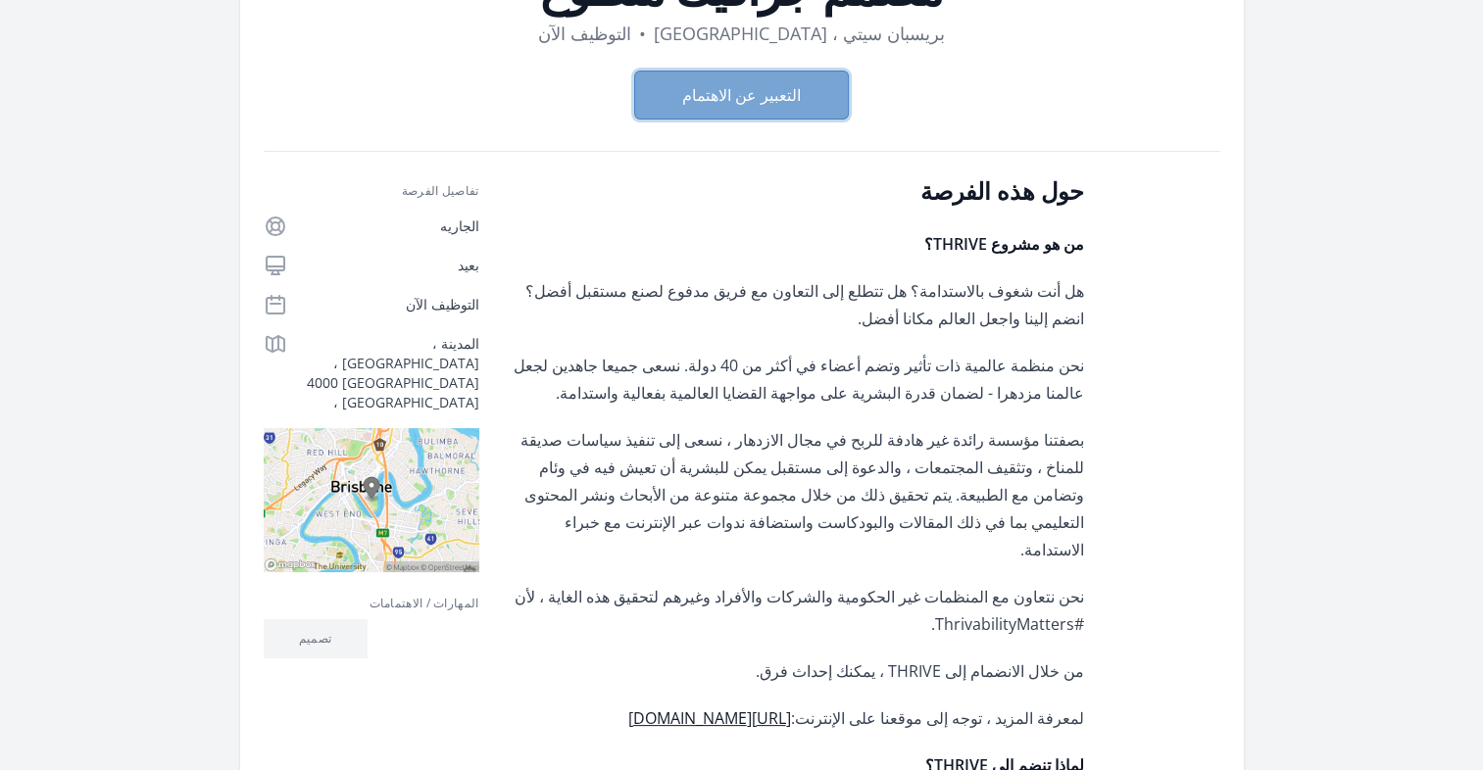
click at [775, 94] on button "التعبير عن الاهتمام" at bounding box center [741, 95] width 215 height 49
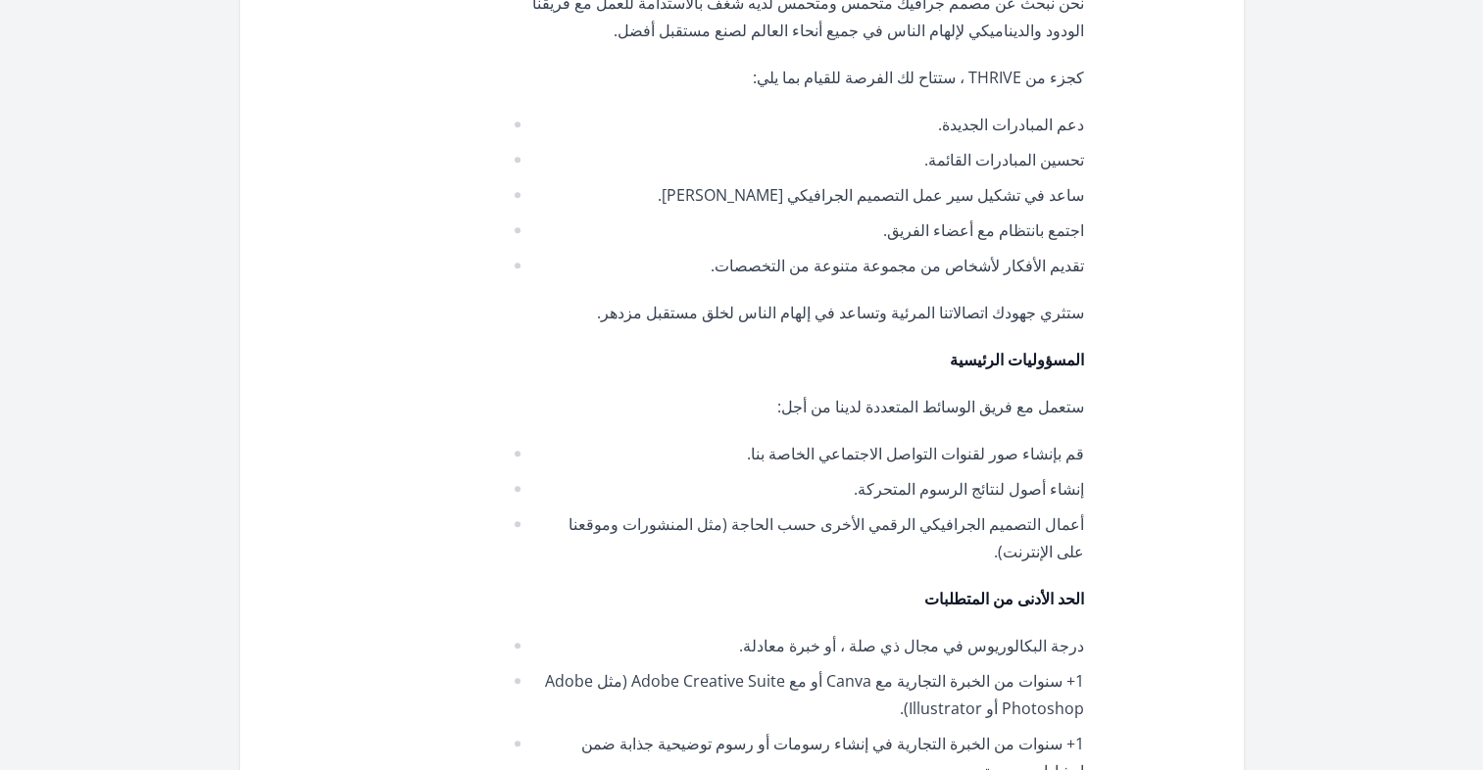
scroll to position [1419, 0]
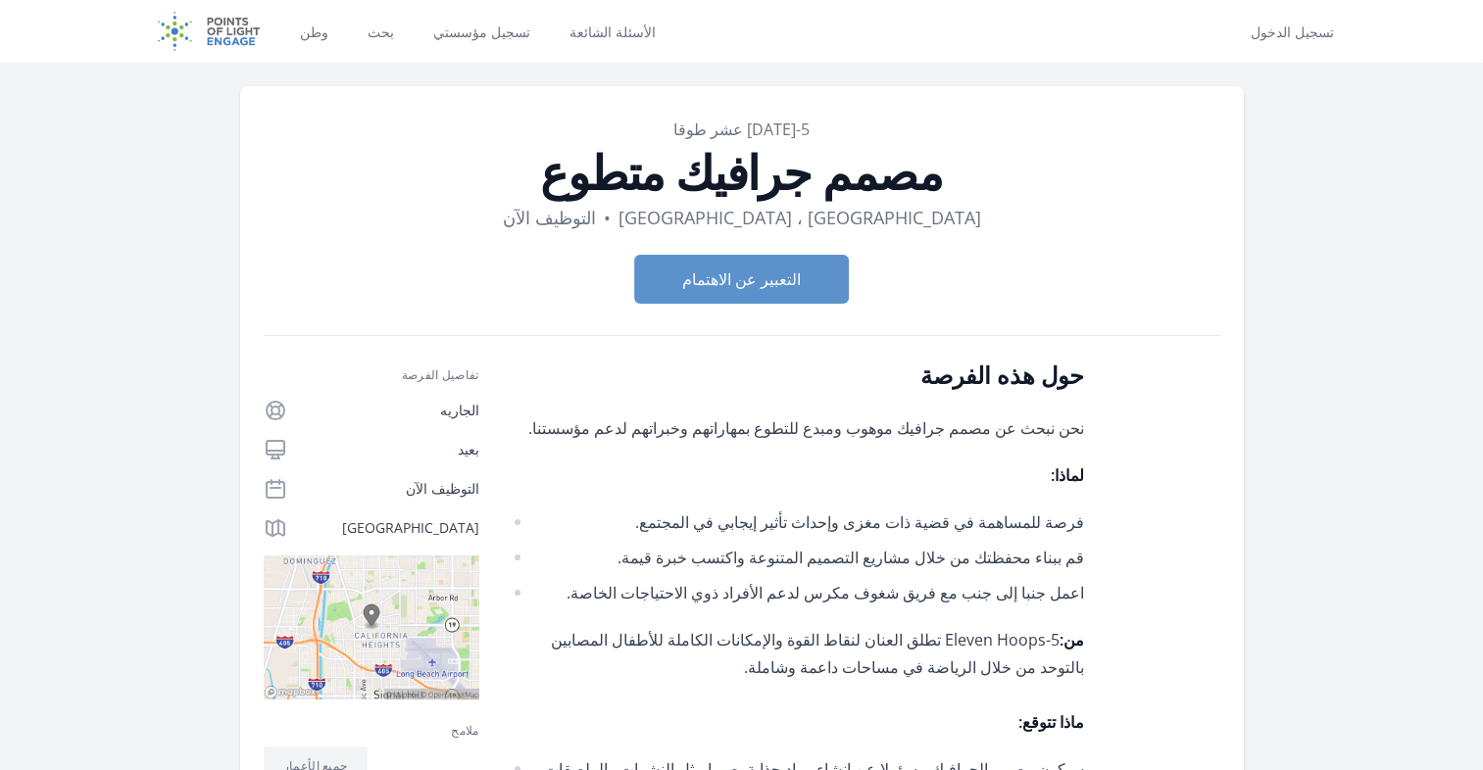
click at [413, 19] on div "وطن بحث تسجيل مؤسستي الأسئلة الشائعة" at bounding box center [477, 31] width 364 height 63
